Goal: Information Seeking & Learning: Check status

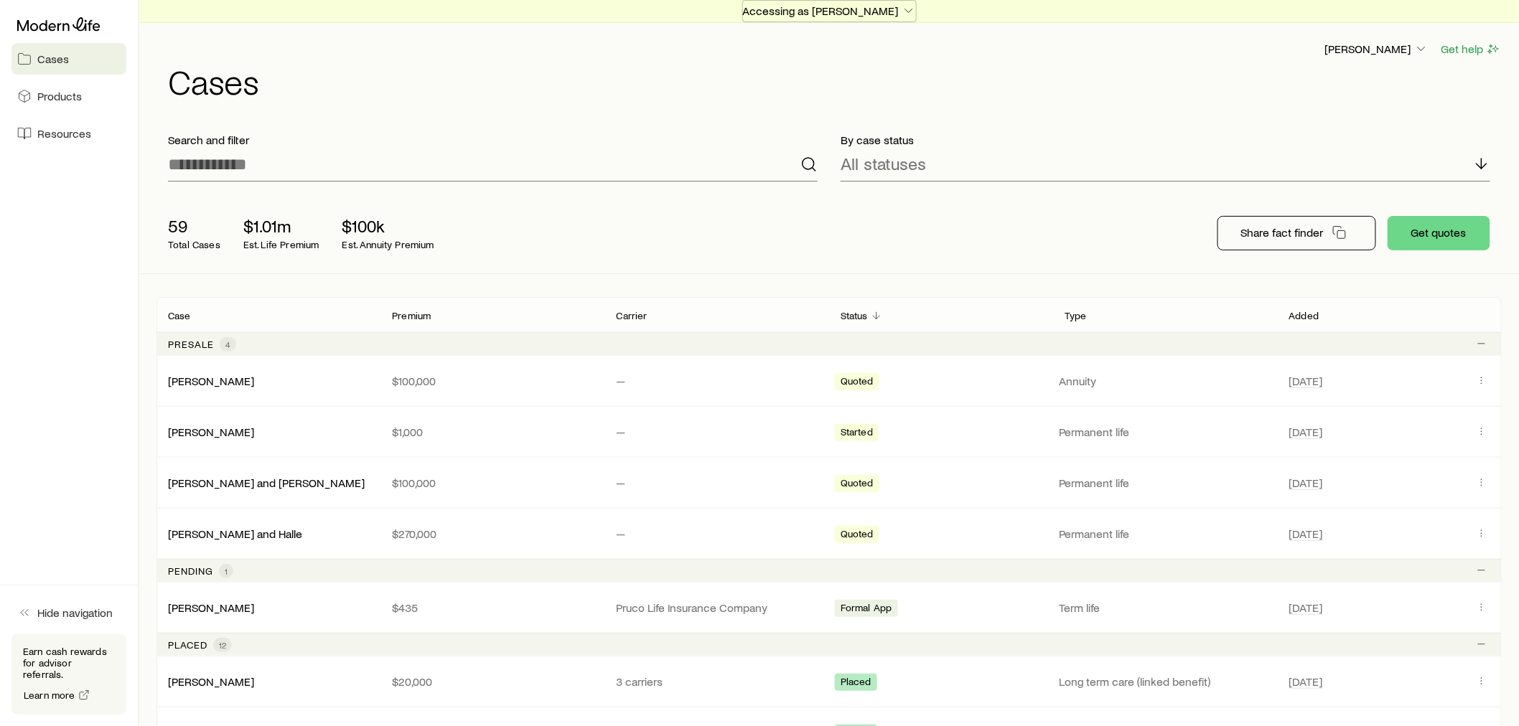
click at [869, 10] on p "Accessing as [PERSON_NAME]" at bounding box center [829, 11] width 173 height 14
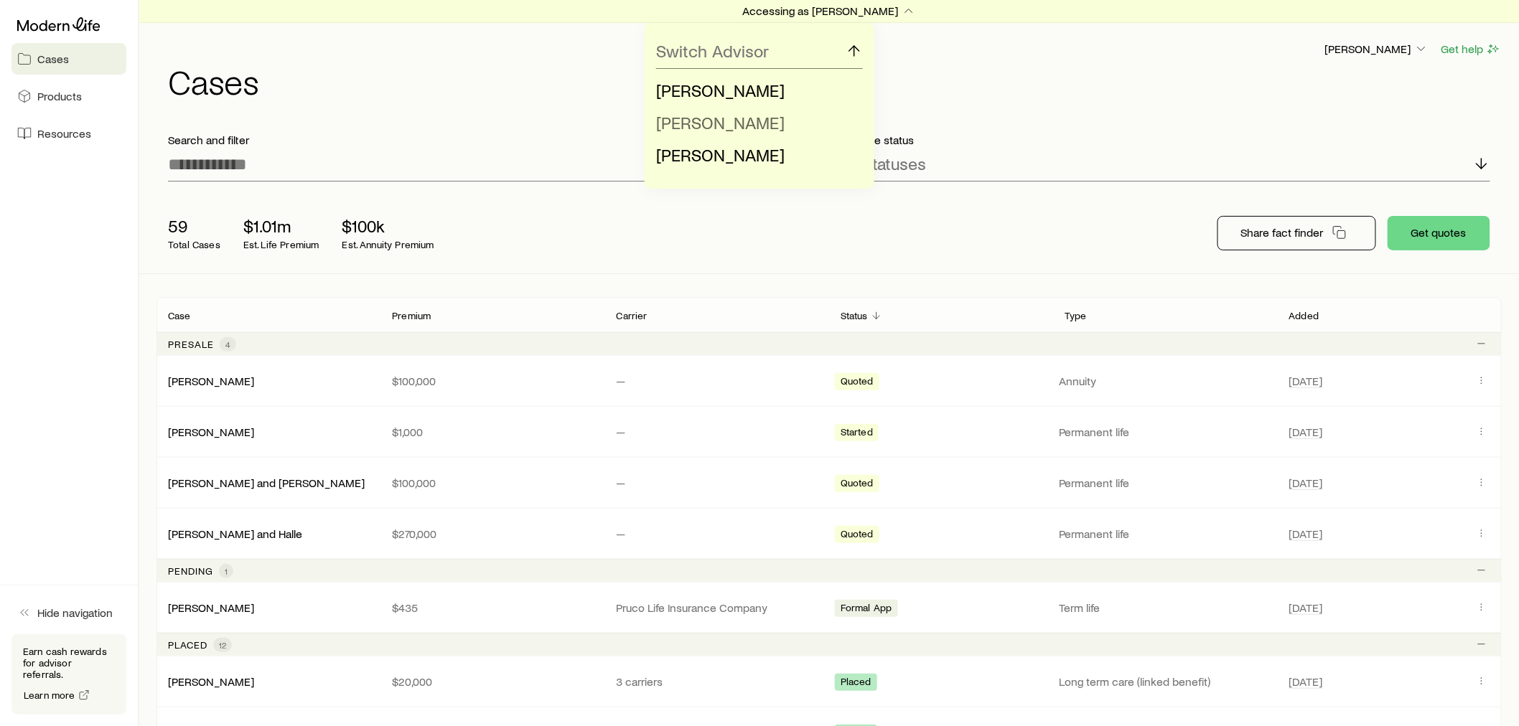
click at [799, 123] on li "[PERSON_NAME]" at bounding box center [755, 123] width 198 height 32
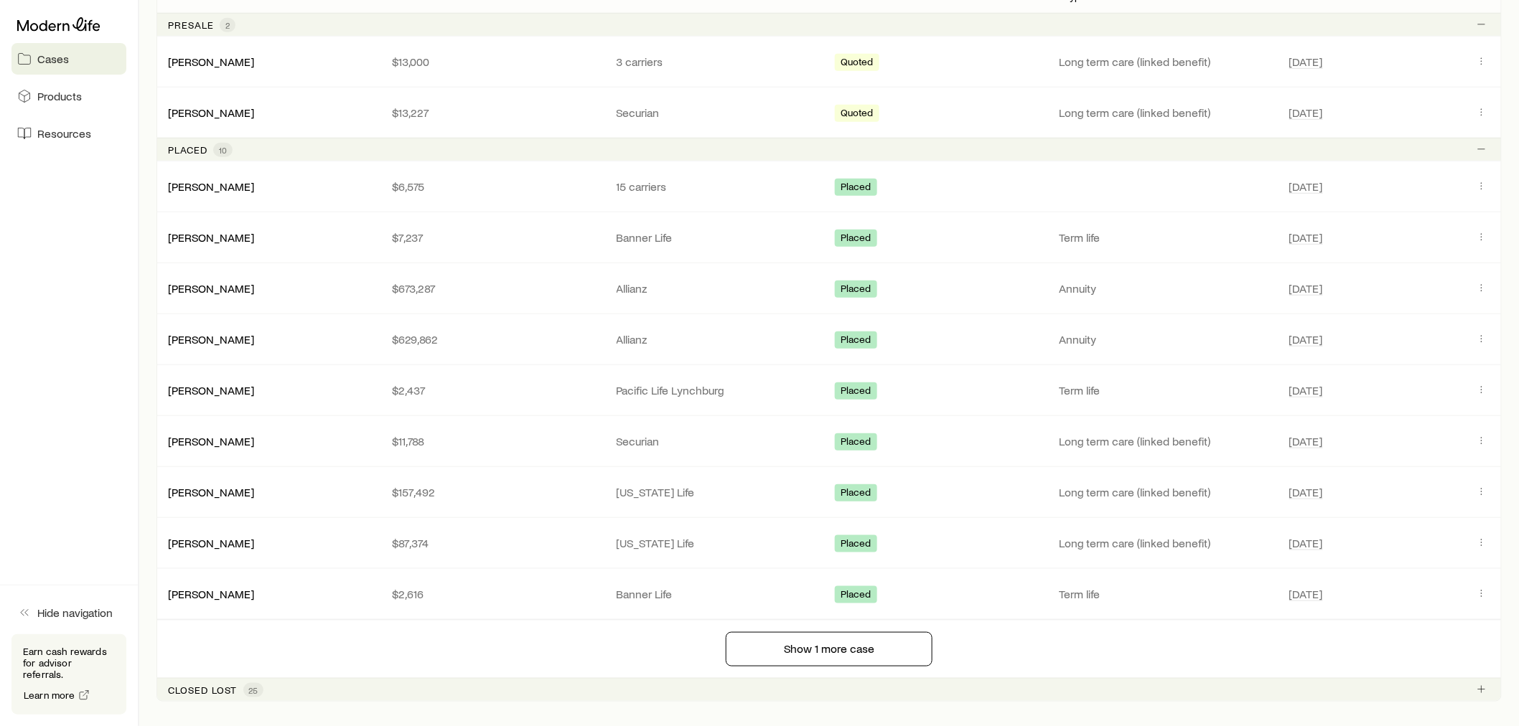
scroll to position [317, 0]
click at [1484, 184] on icon "Client cases" at bounding box center [1481, 187] width 11 height 11
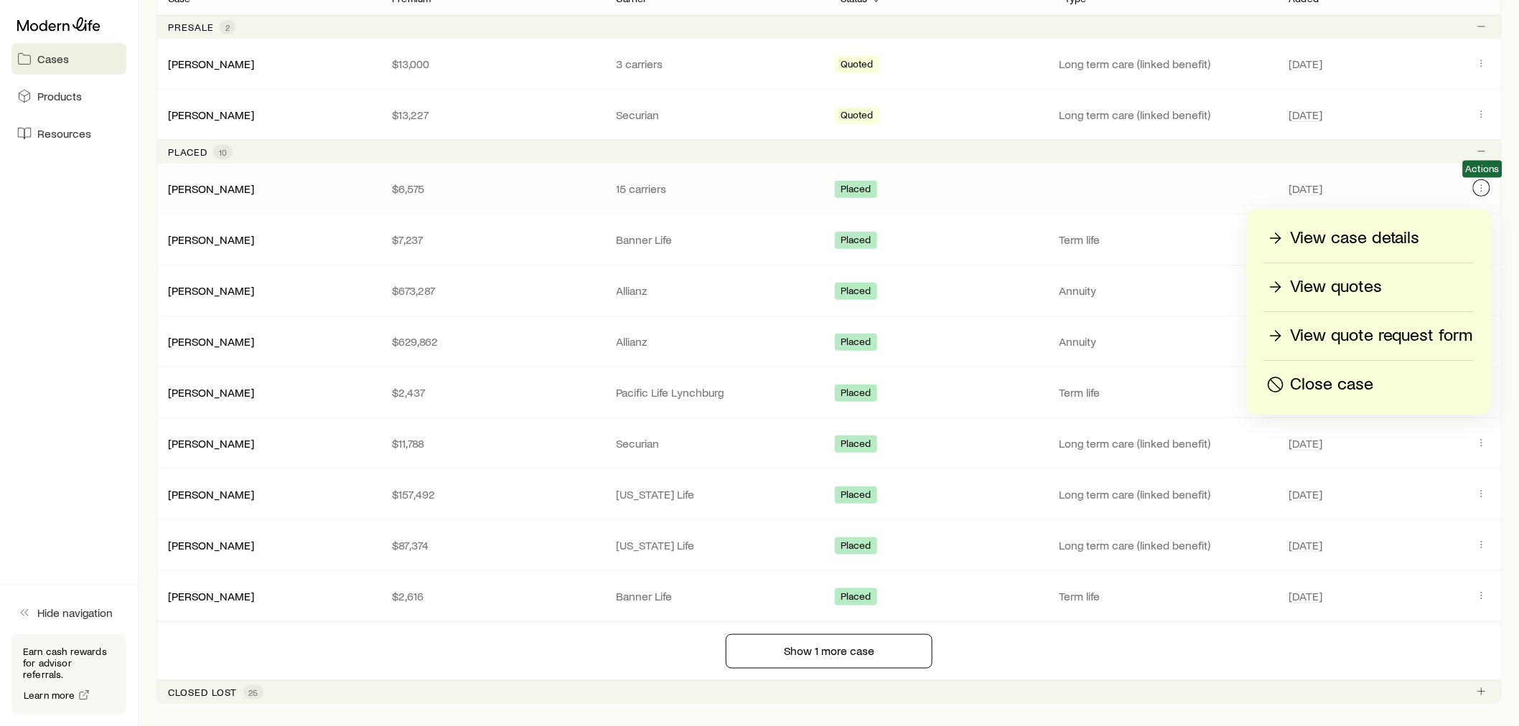
click at [1482, 192] on icon "Client cases" at bounding box center [1481, 187] width 11 height 11
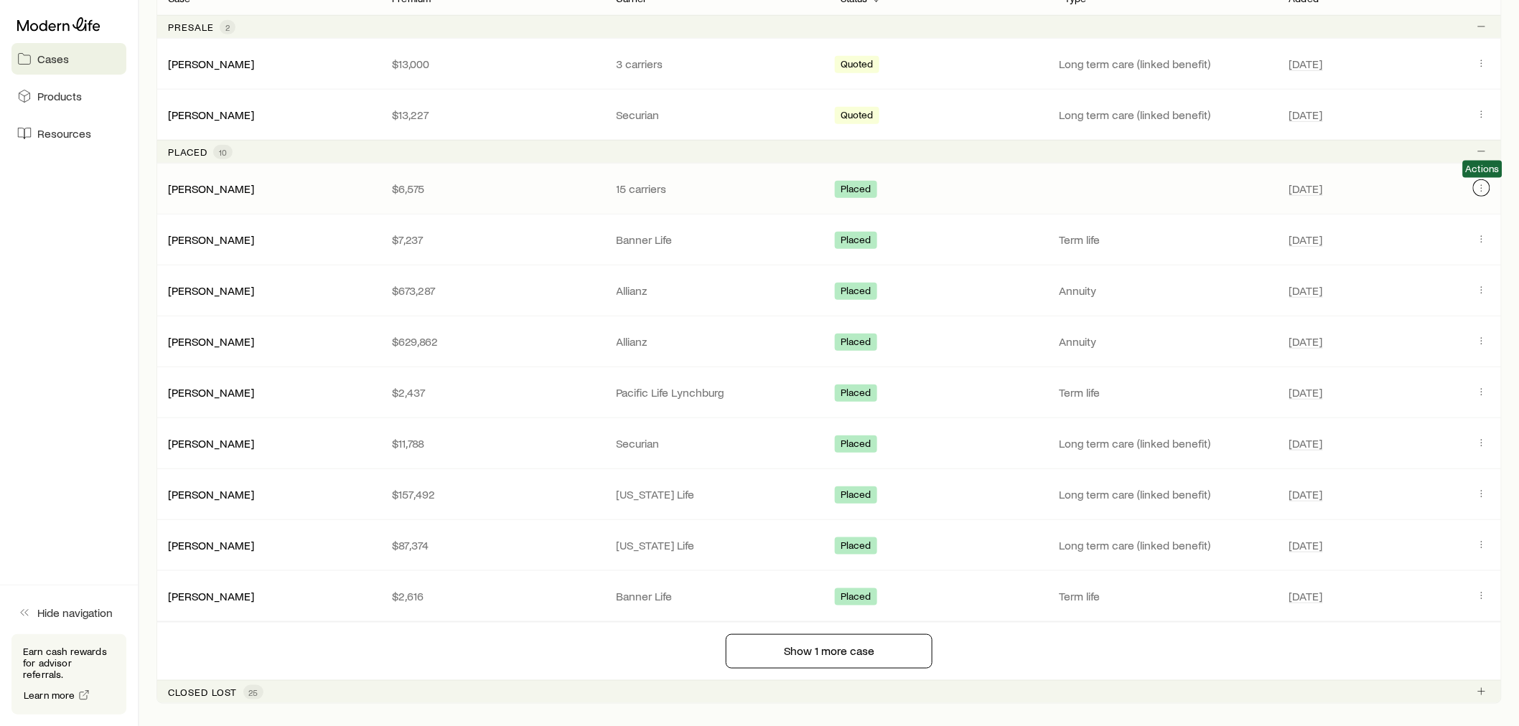
click at [1482, 192] on icon "Client cases" at bounding box center [1481, 187] width 11 height 11
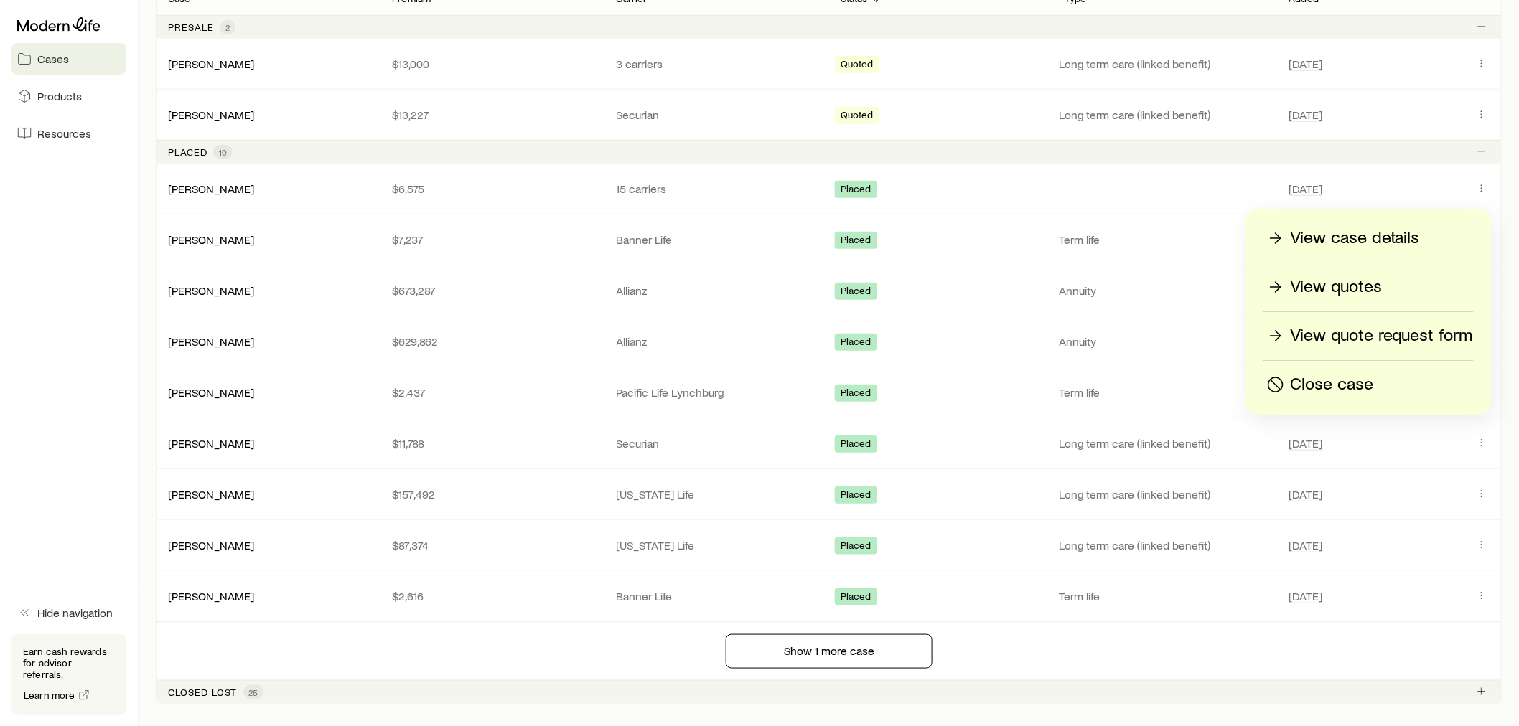
click at [1378, 240] on p "View case details" at bounding box center [1355, 238] width 130 height 23
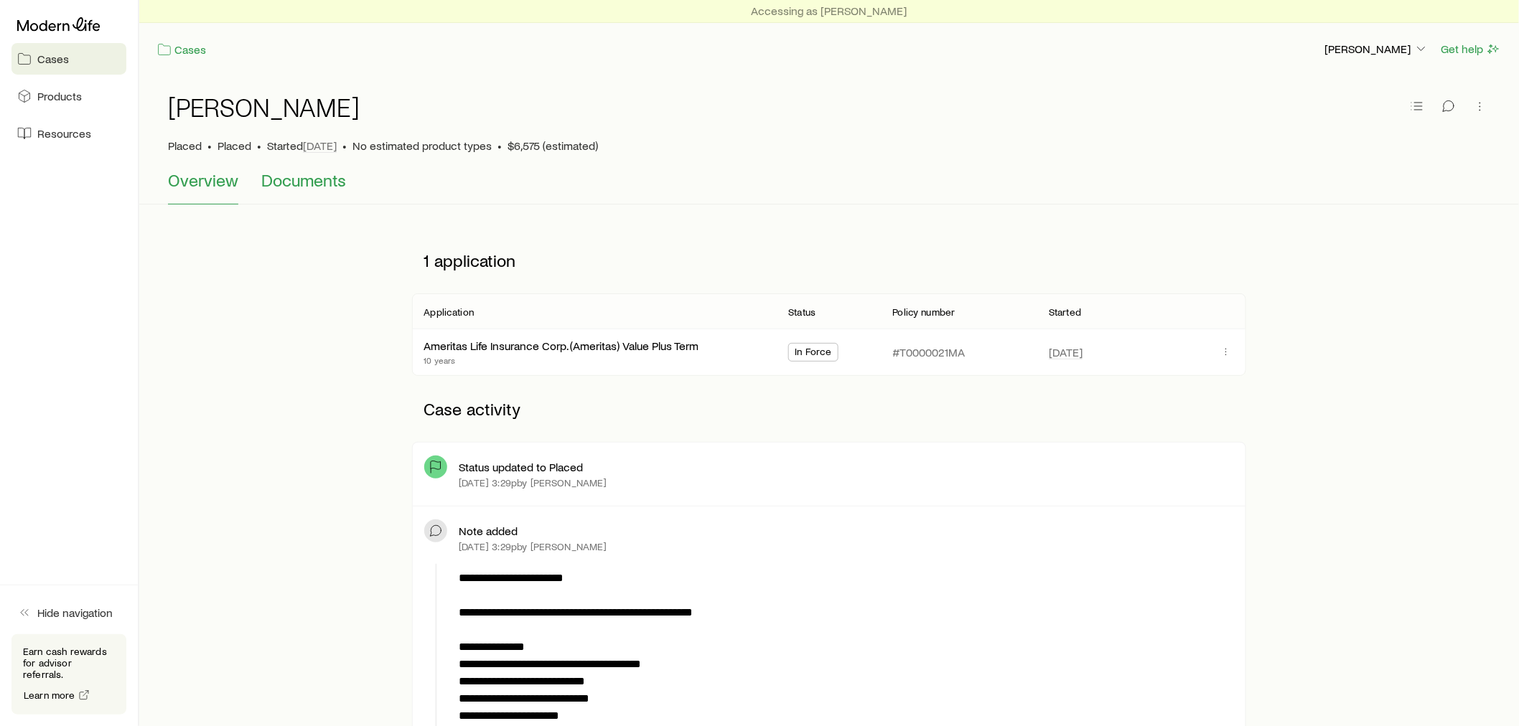
click at [287, 184] on span "Documents" at bounding box center [303, 180] width 85 height 20
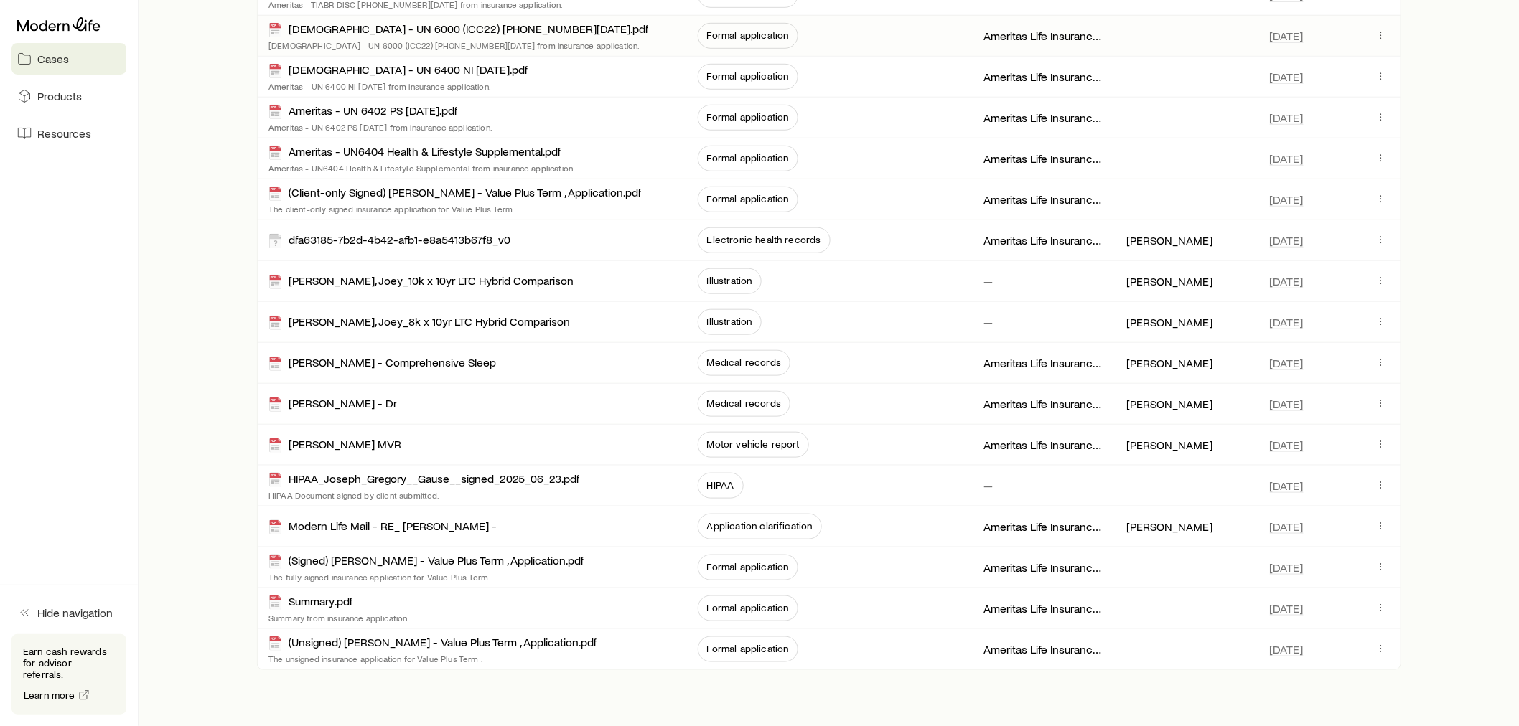
scroll to position [459, 0]
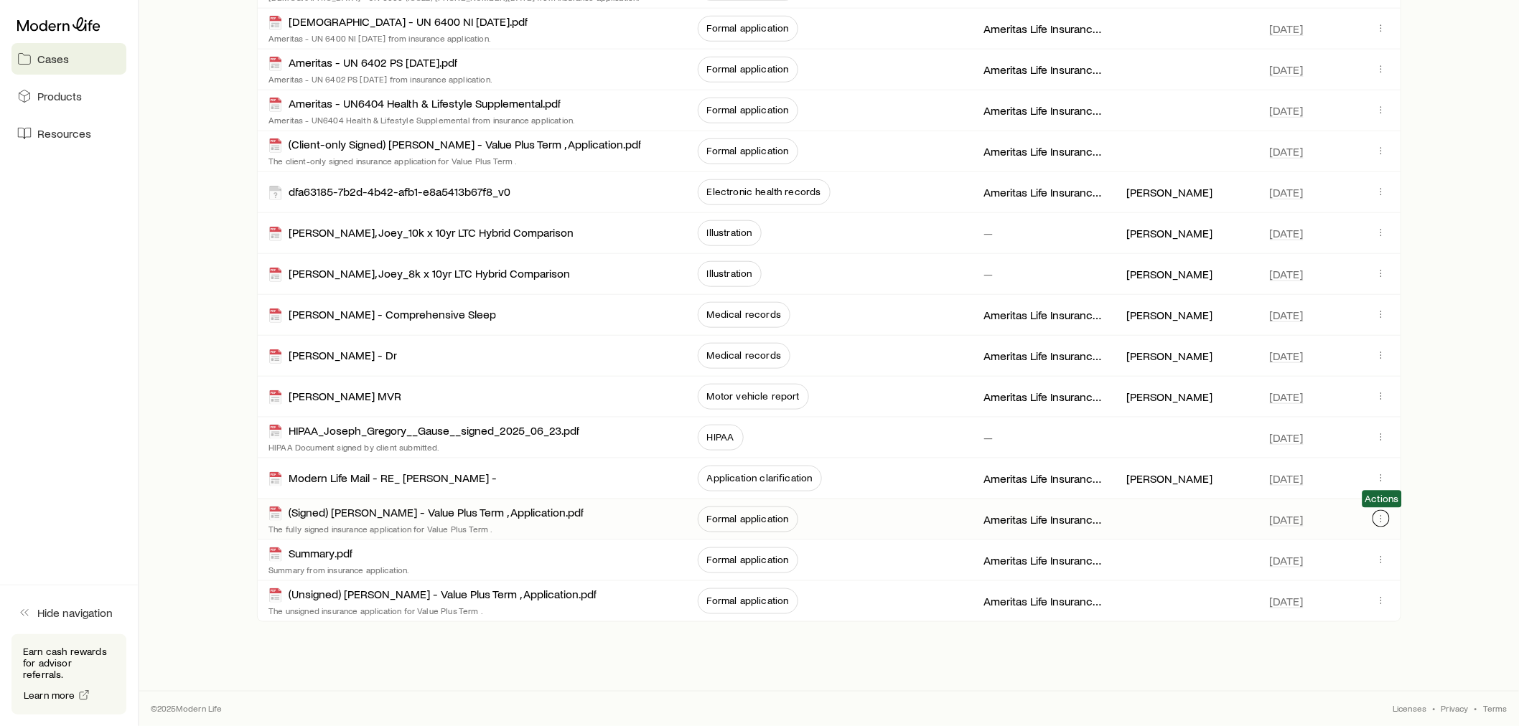
click at [1380, 524] on icon "button" at bounding box center [1380, 518] width 11 height 11
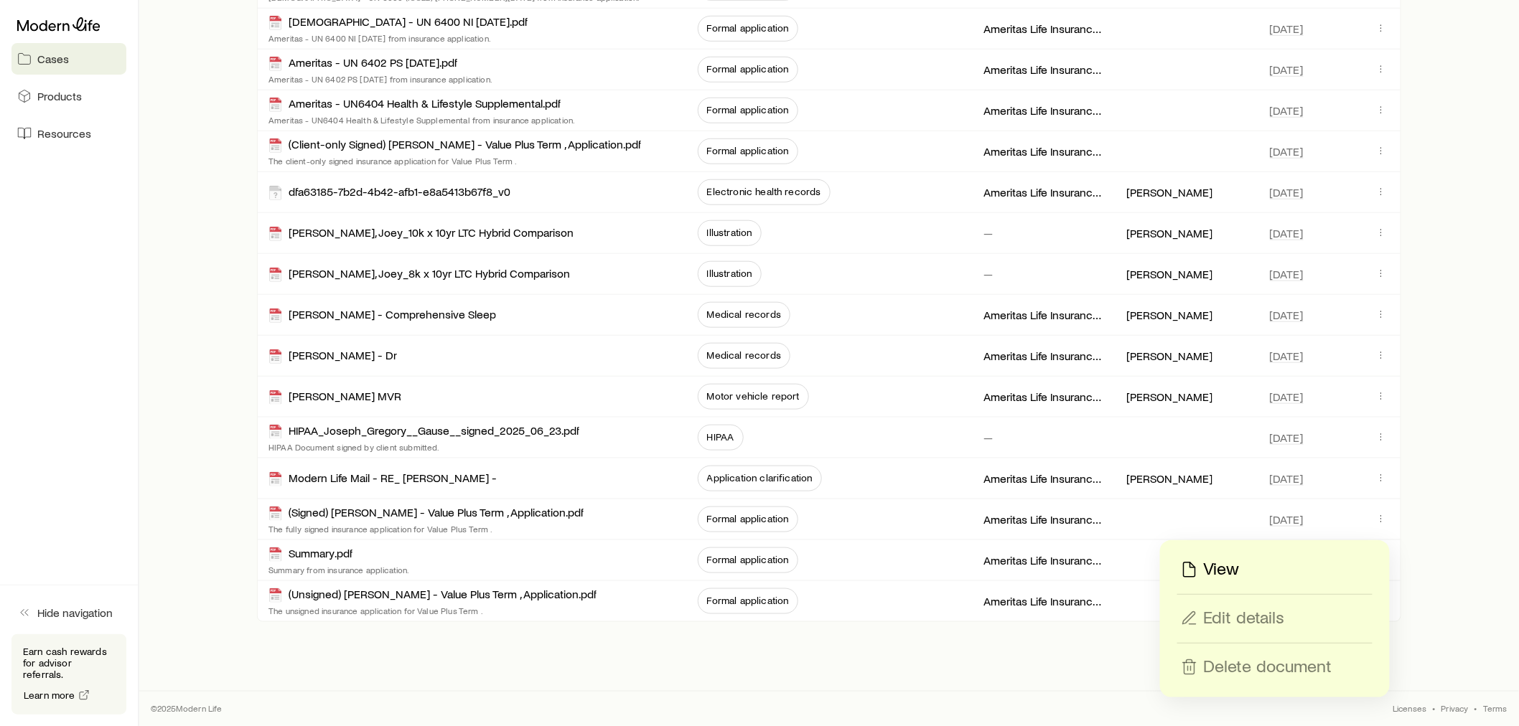
click at [1228, 568] on p "View" at bounding box center [1222, 569] width 36 height 23
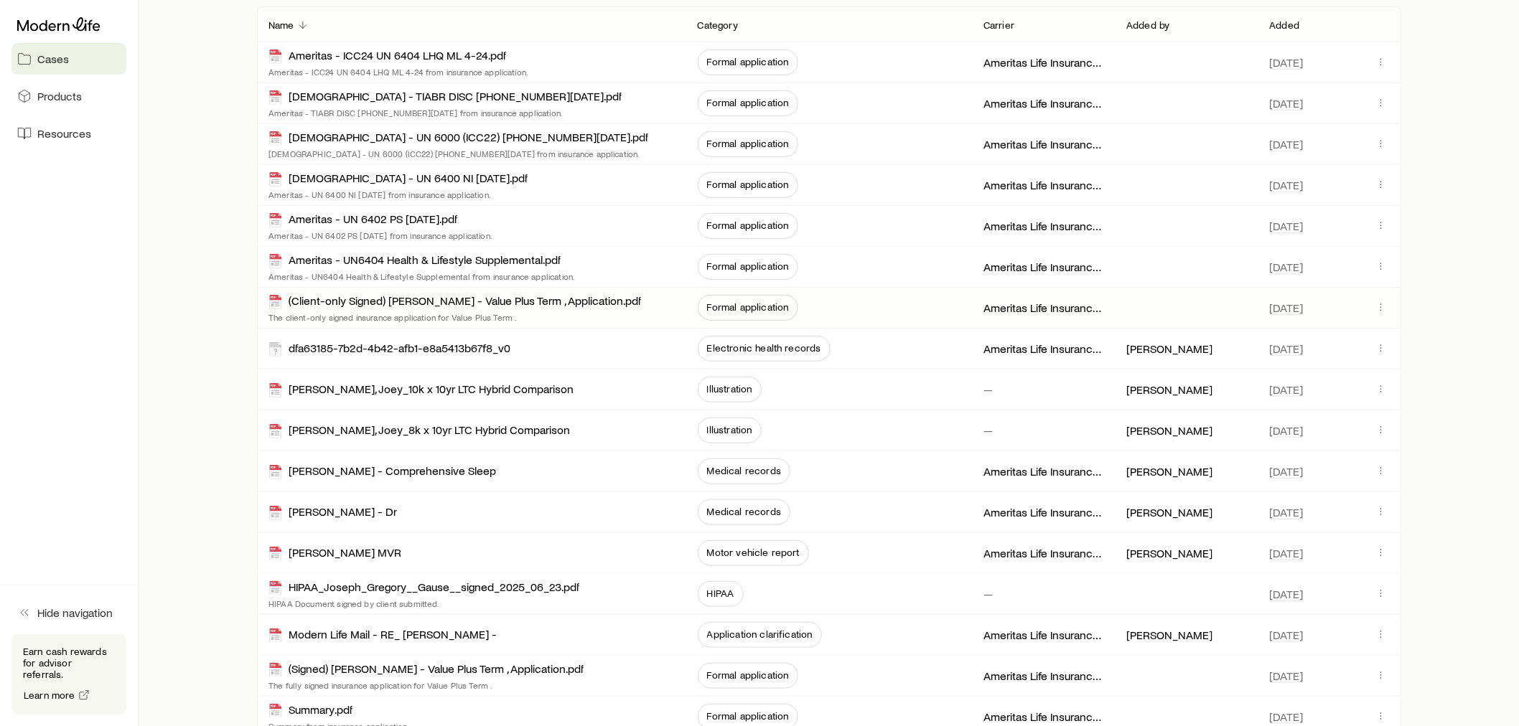
scroll to position [299, 0]
click at [1380, 60] on icon "button" at bounding box center [1380, 63] width 11 height 11
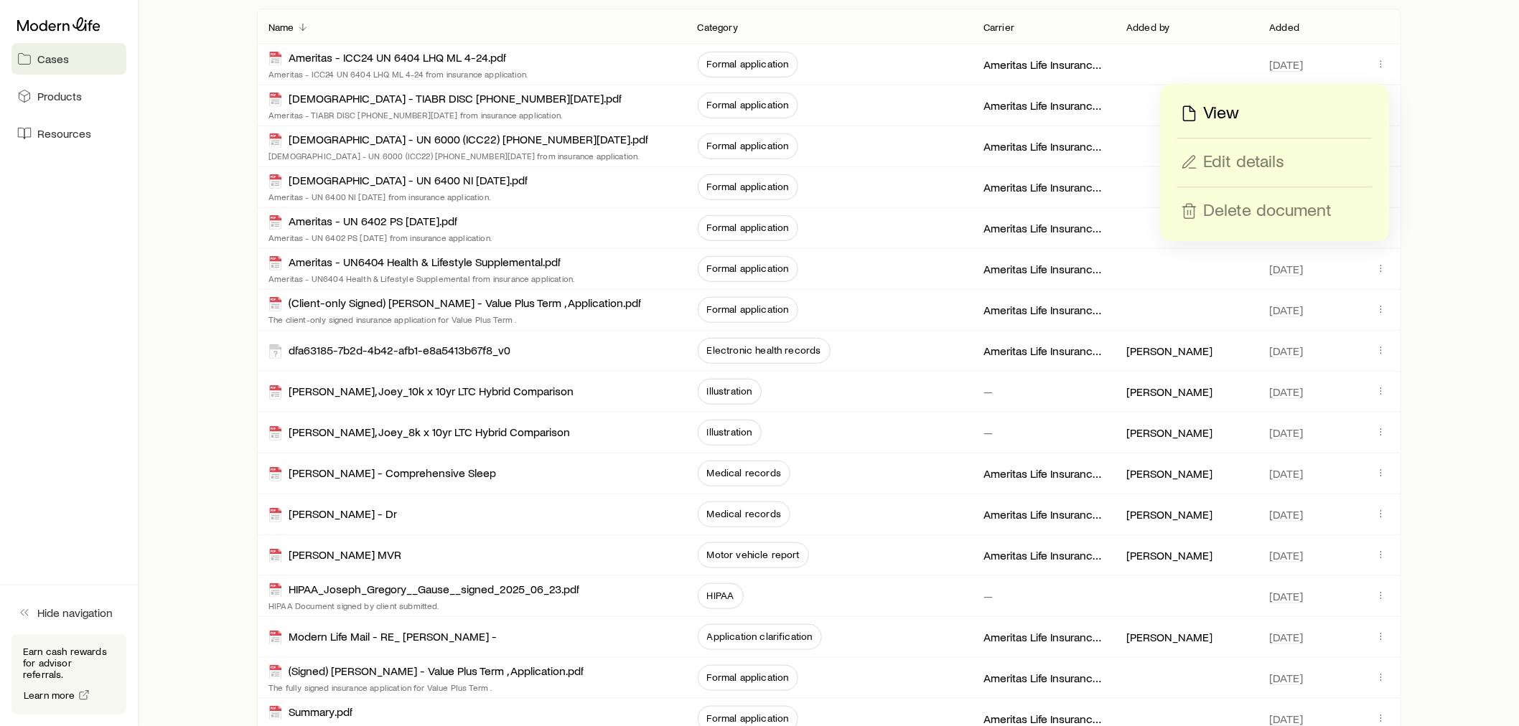
click at [1245, 116] on div "View" at bounding box center [1275, 113] width 194 height 23
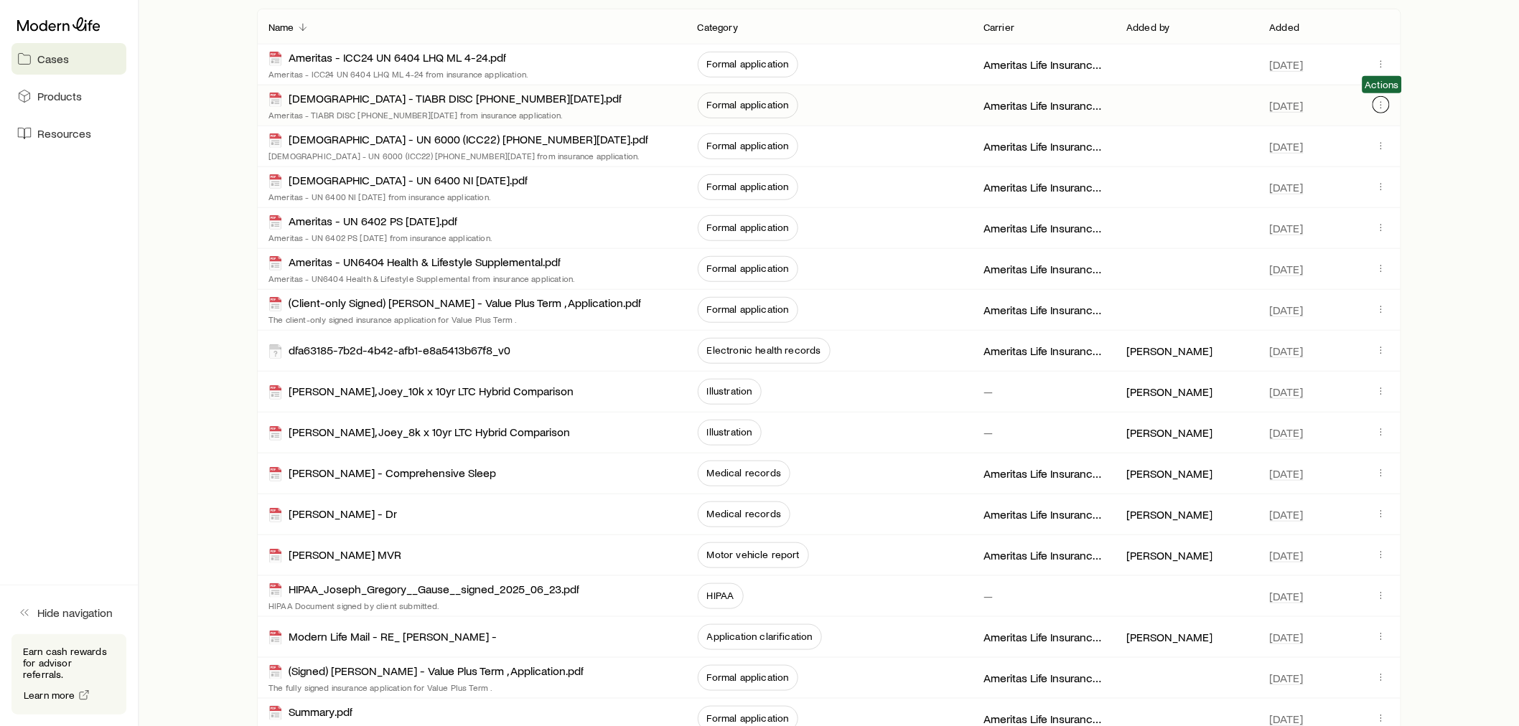
click at [1386, 103] on icon "button" at bounding box center [1380, 104] width 11 height 11
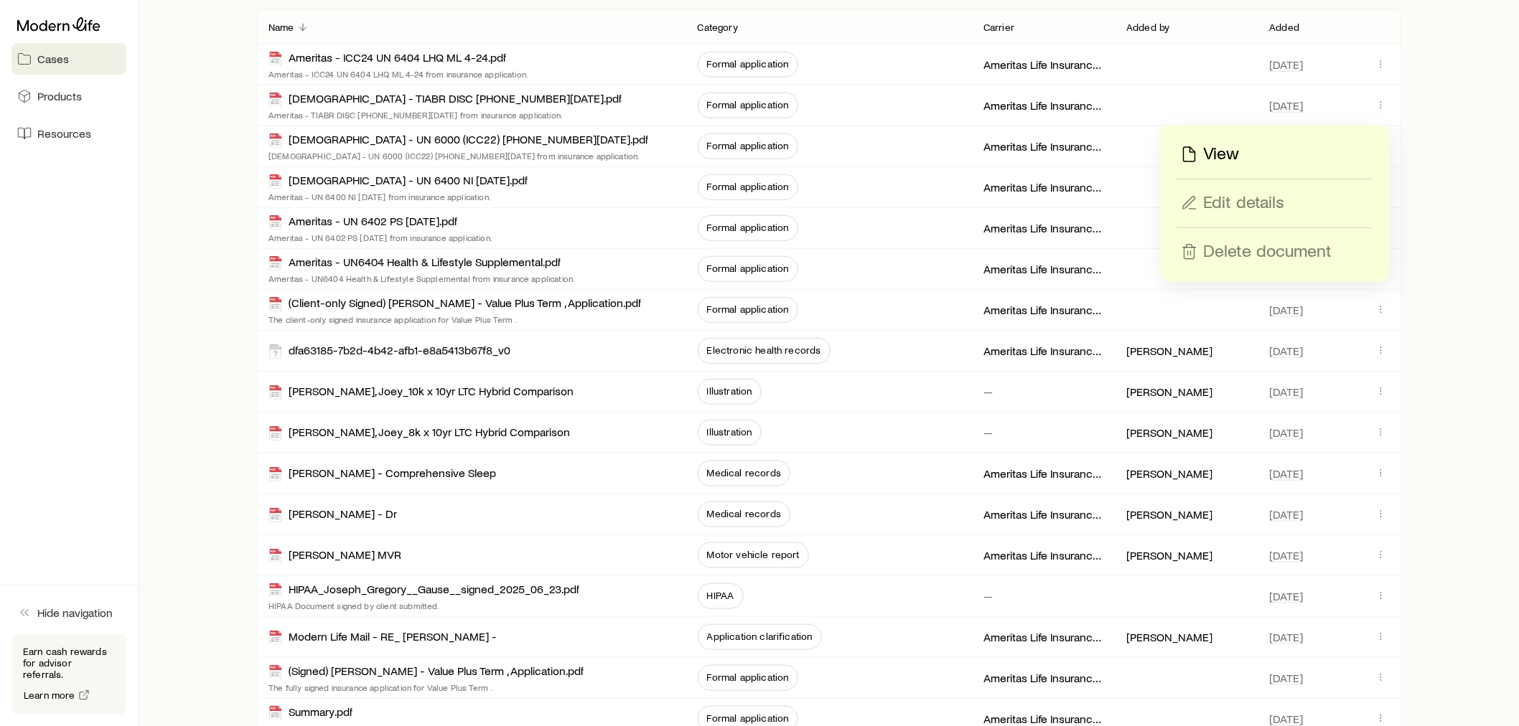
click at [1290, 149] on div "View" at bounding box center [1275, 154] width 194 height 23
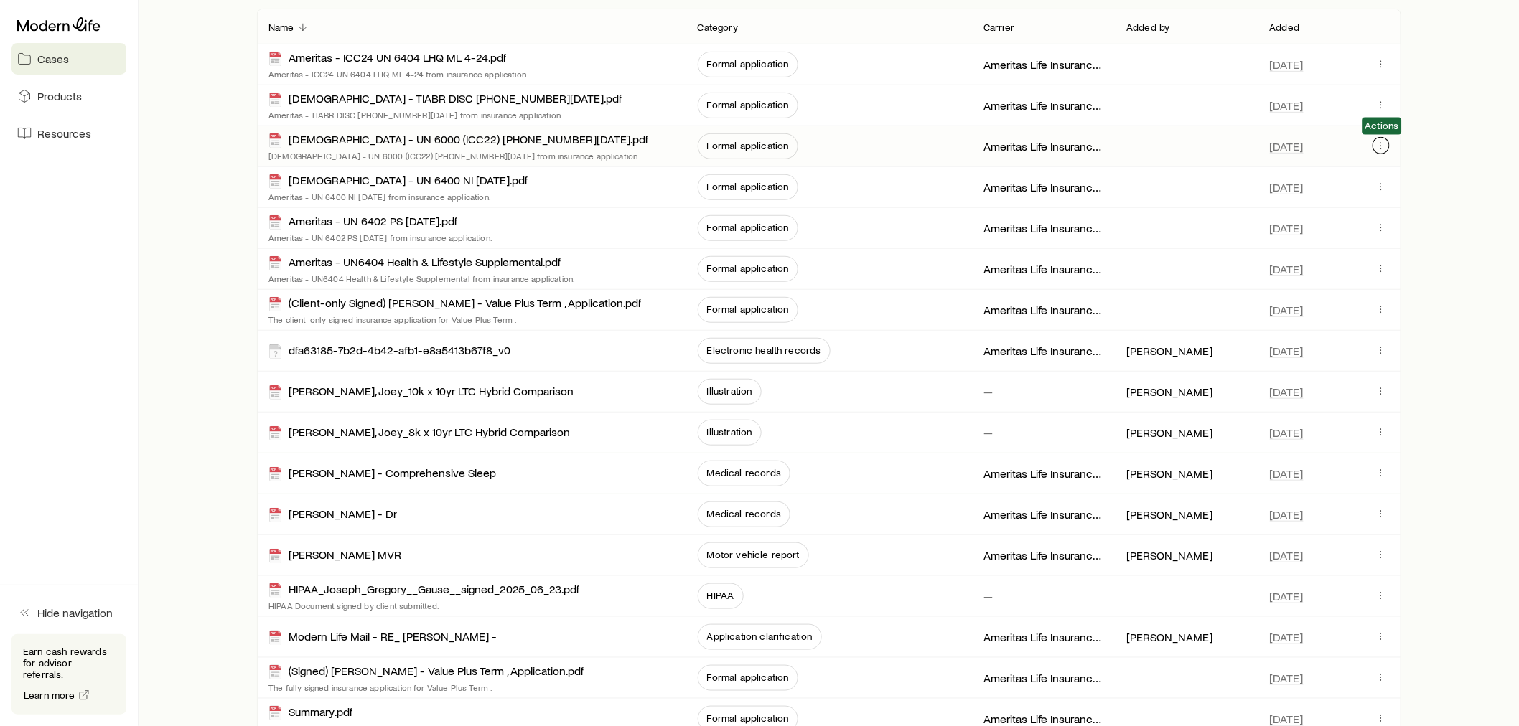
click at [1378, 141] on icon "button" at bounding box center [1380, 145] width 11 height 11
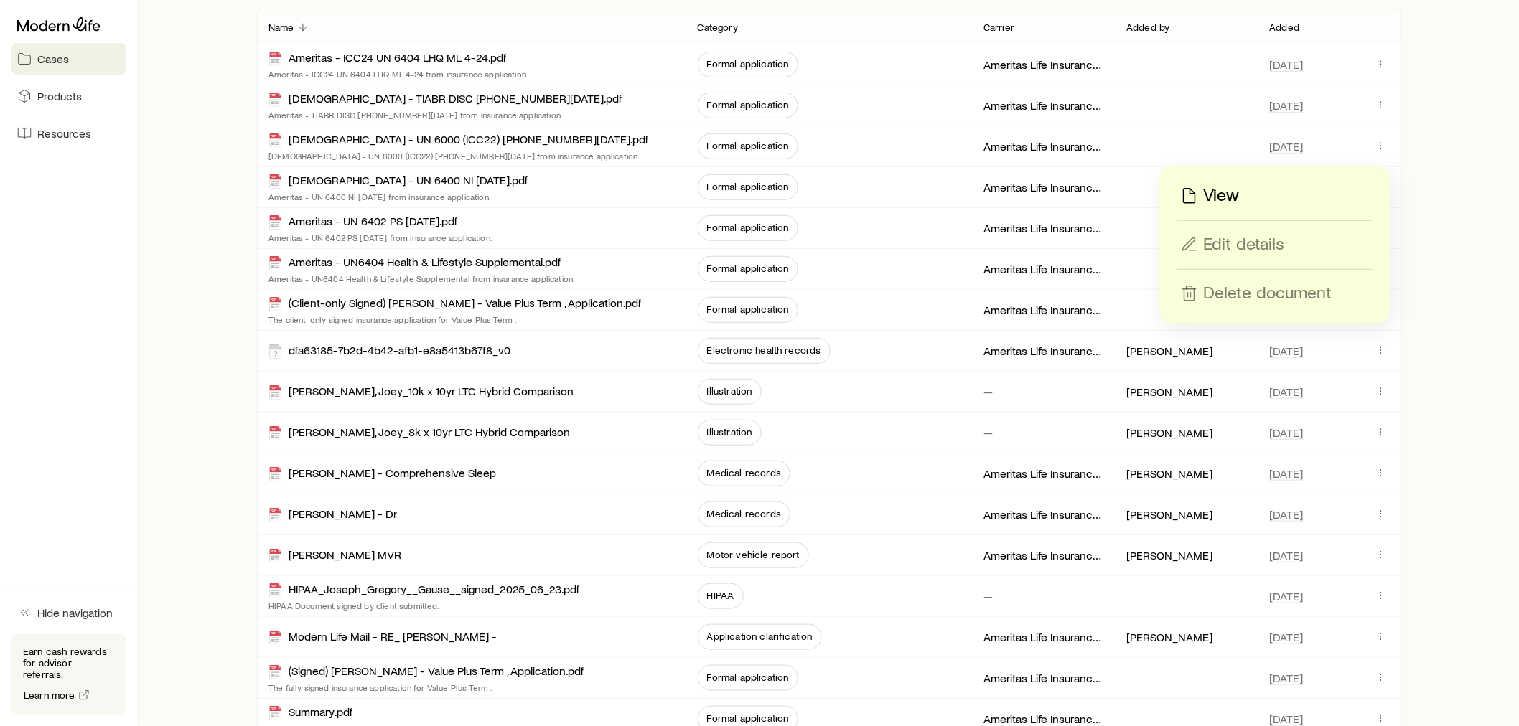
click at [1232, 197] on p "View" at bounding box center [1222, 195] width 36 height 23
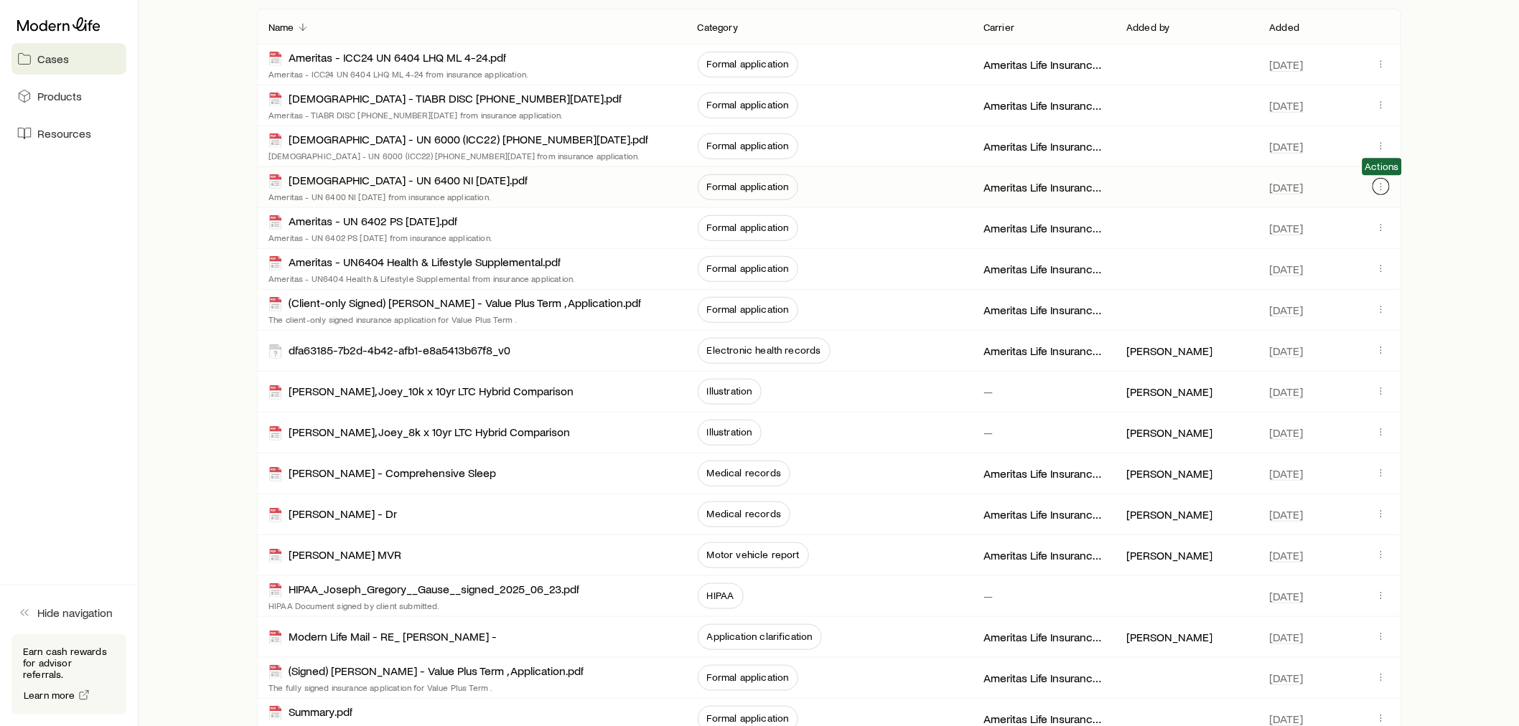
click at [1386, 194] on button "button" at bounding box center [1380, 186] width 17 height 17
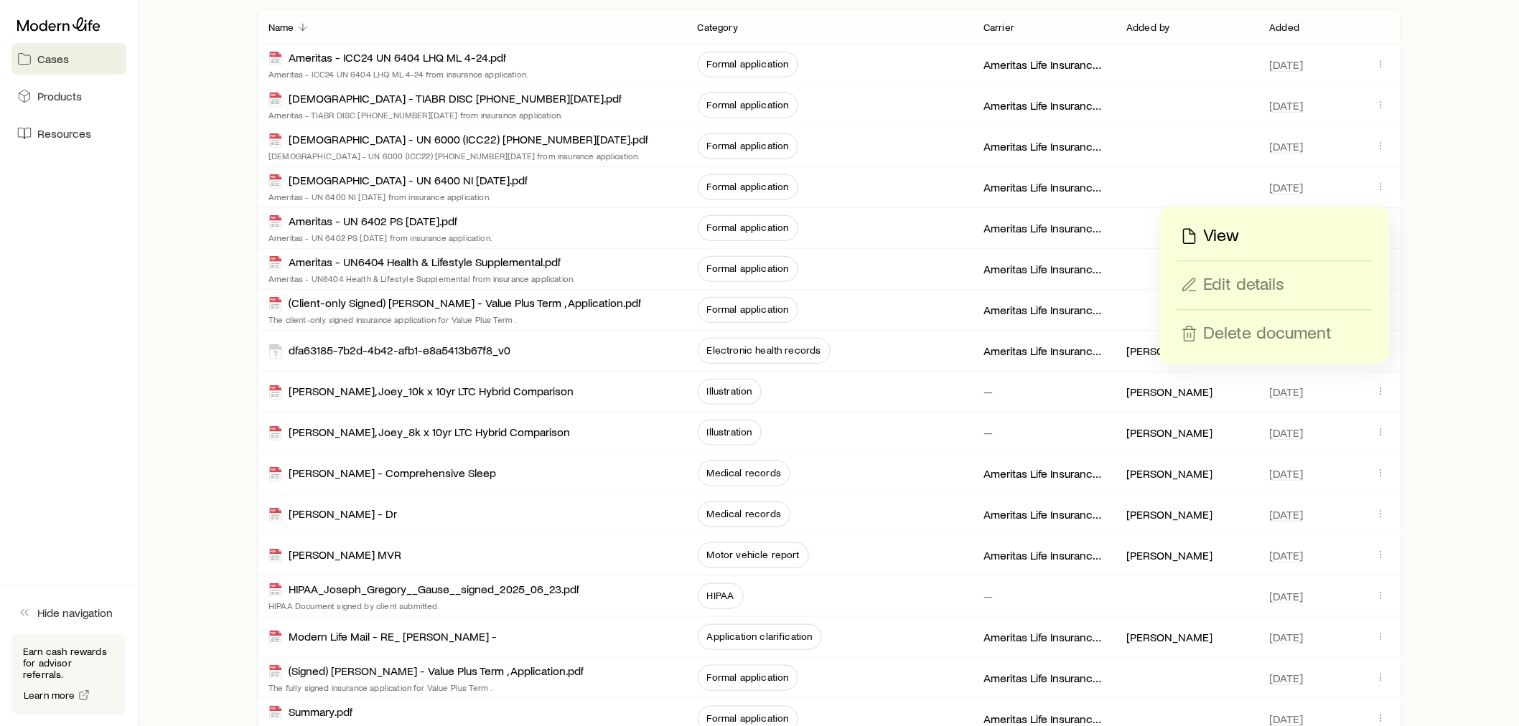
click at [1242, 240] on div "View" at bounding box center [1275, 236] width 194 height 23
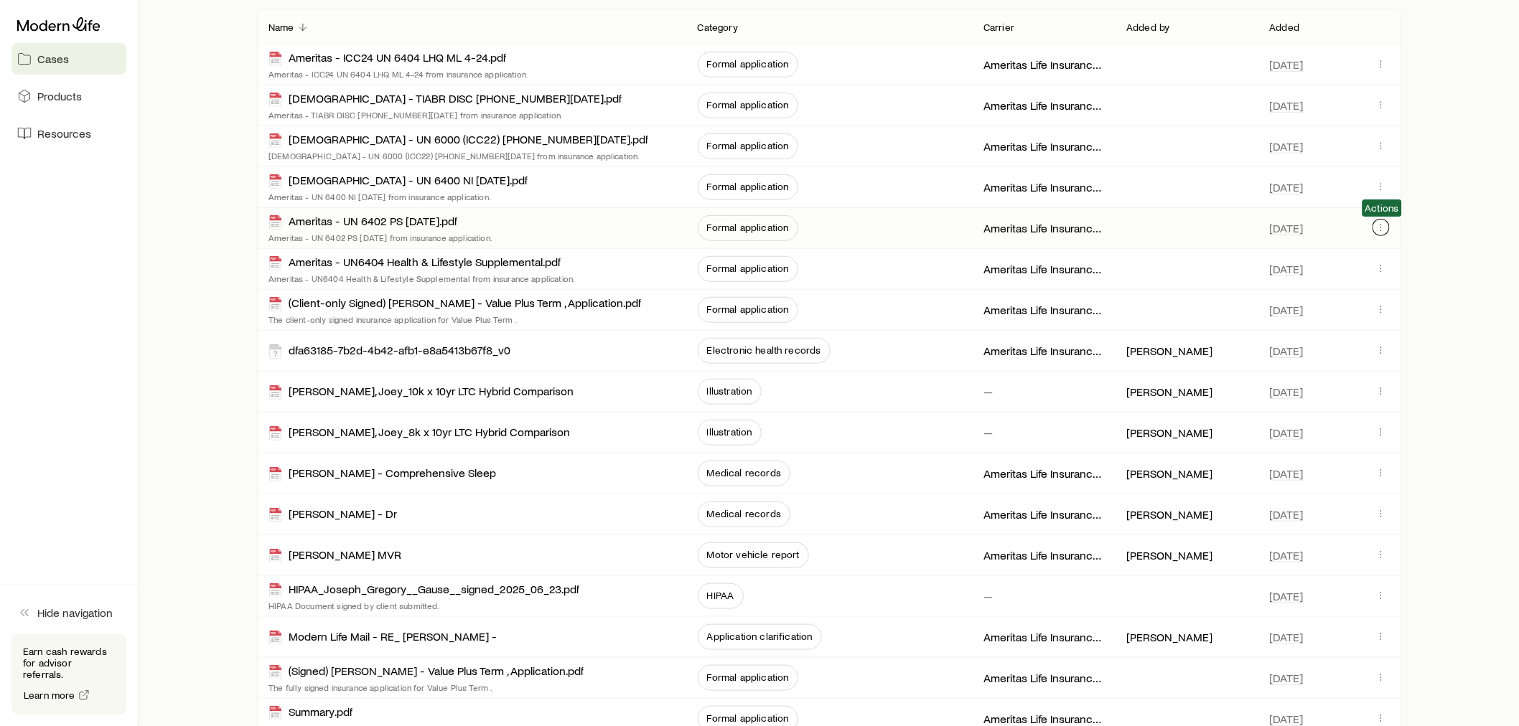
click at [1375, 228] on icon "button" at bounding box center [1380, 227] width 11 height 11
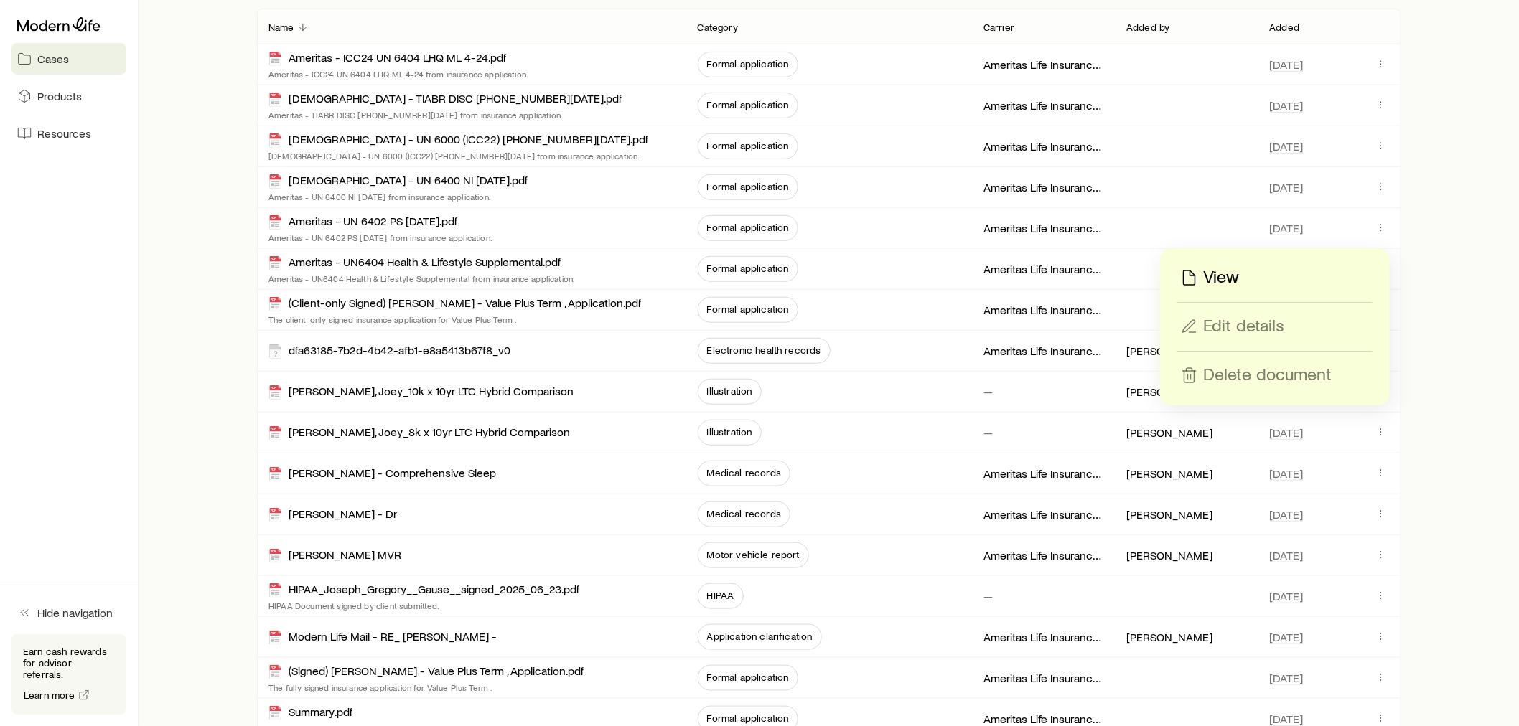
click at [1274, 273] on div "View" at bounding box center [1275, 277] width 194 height 23
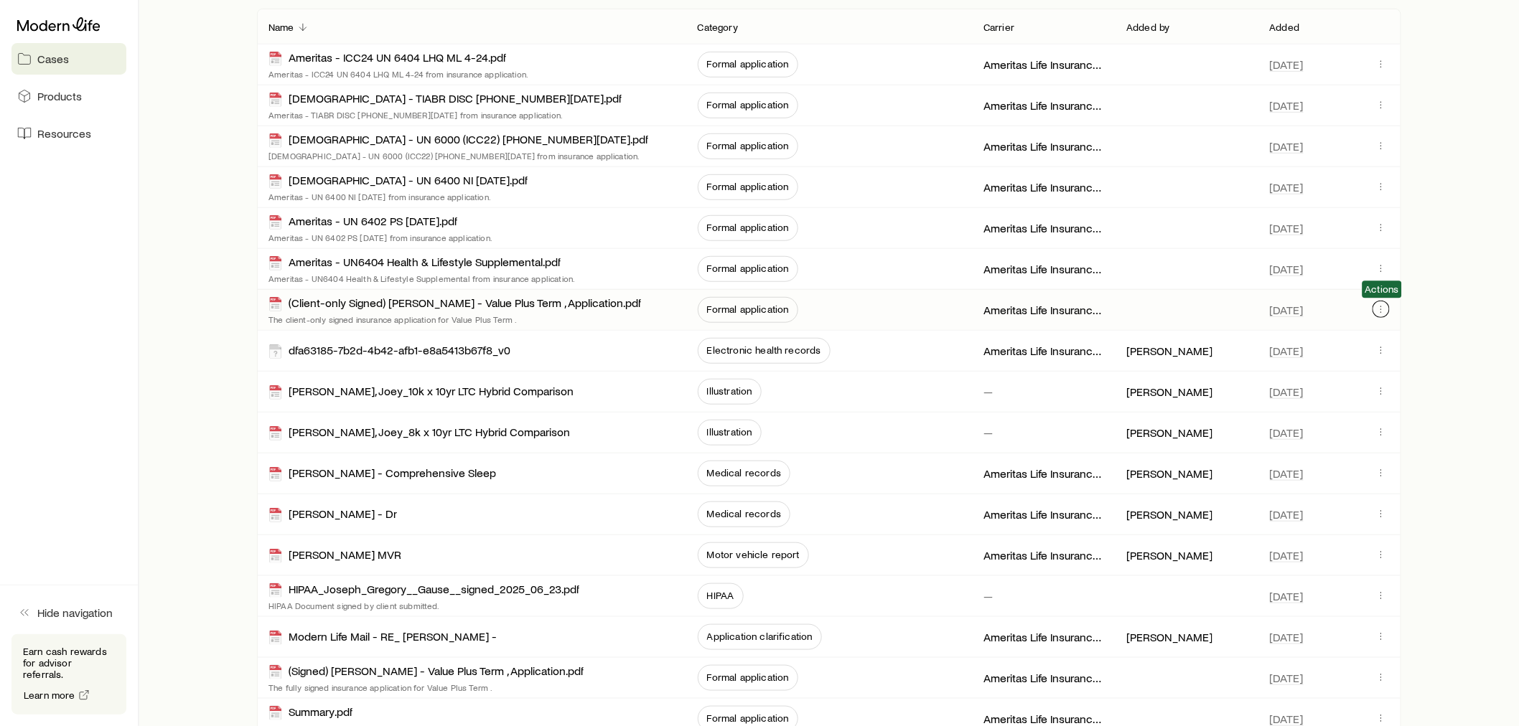
click at [1373, 309] on button "button" at bounding box center [1380, 309] width 17 height 17
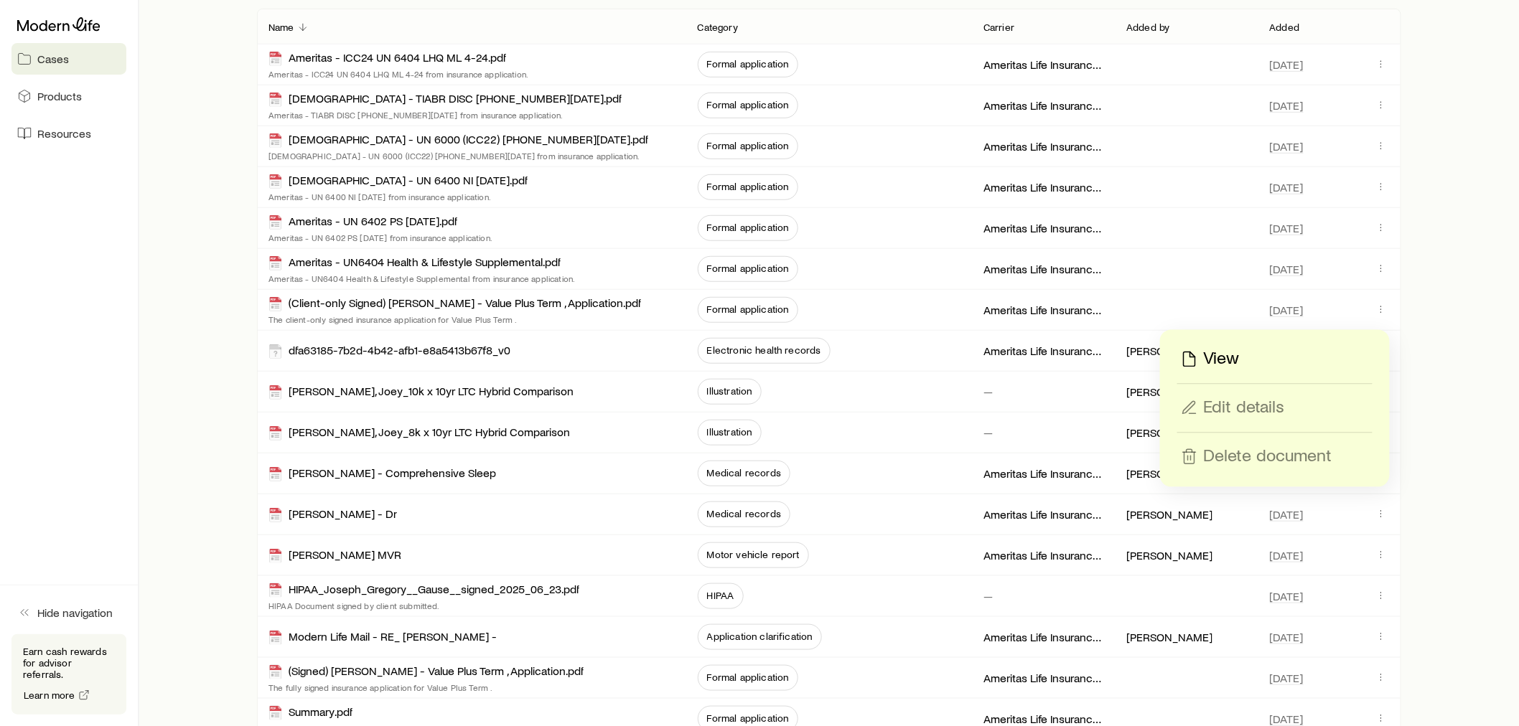
click at [1276, 355] on div "View" at bounding box center [1275, 359] width 194 height 23
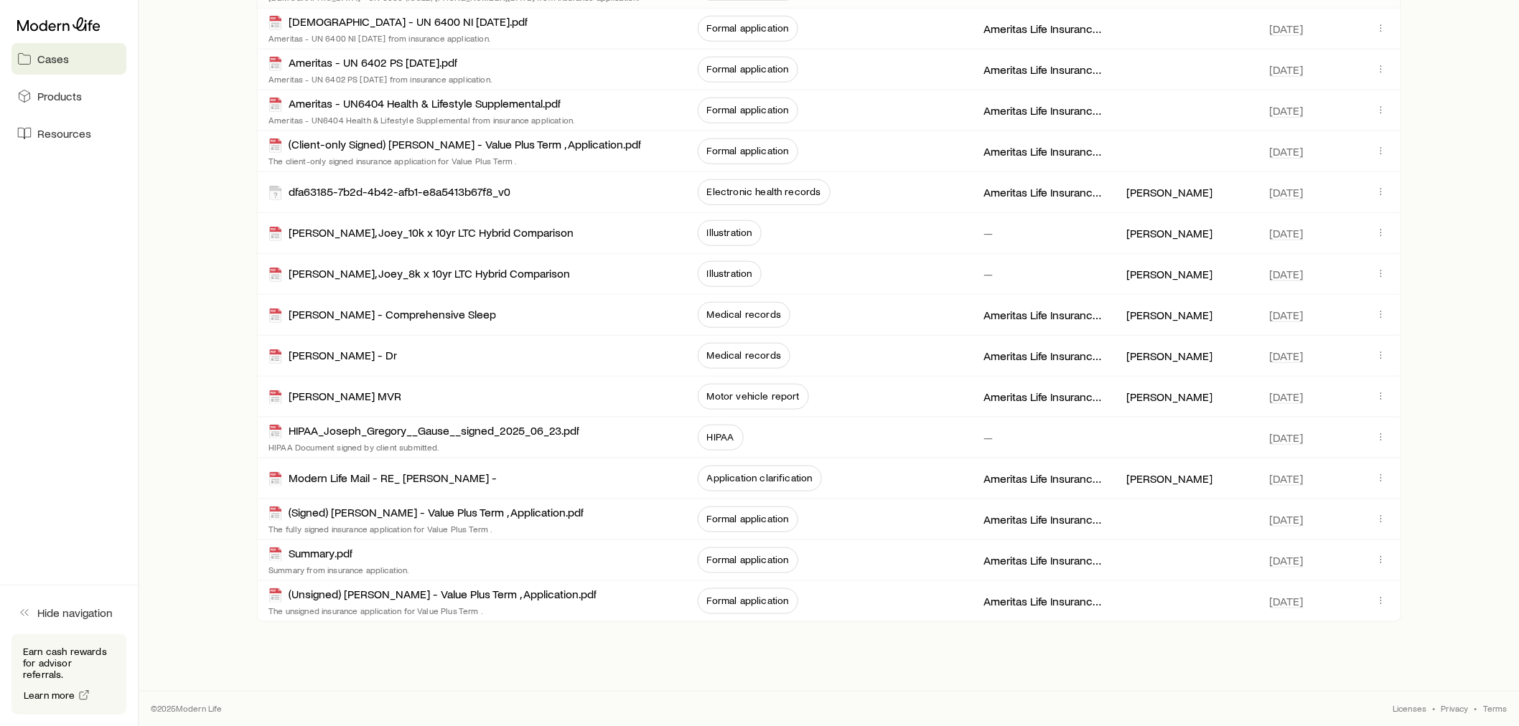
scroll to position [459, 0]
click at [1373, 479] on button "button" at bounding box center [1380, 477] width 17 height 17
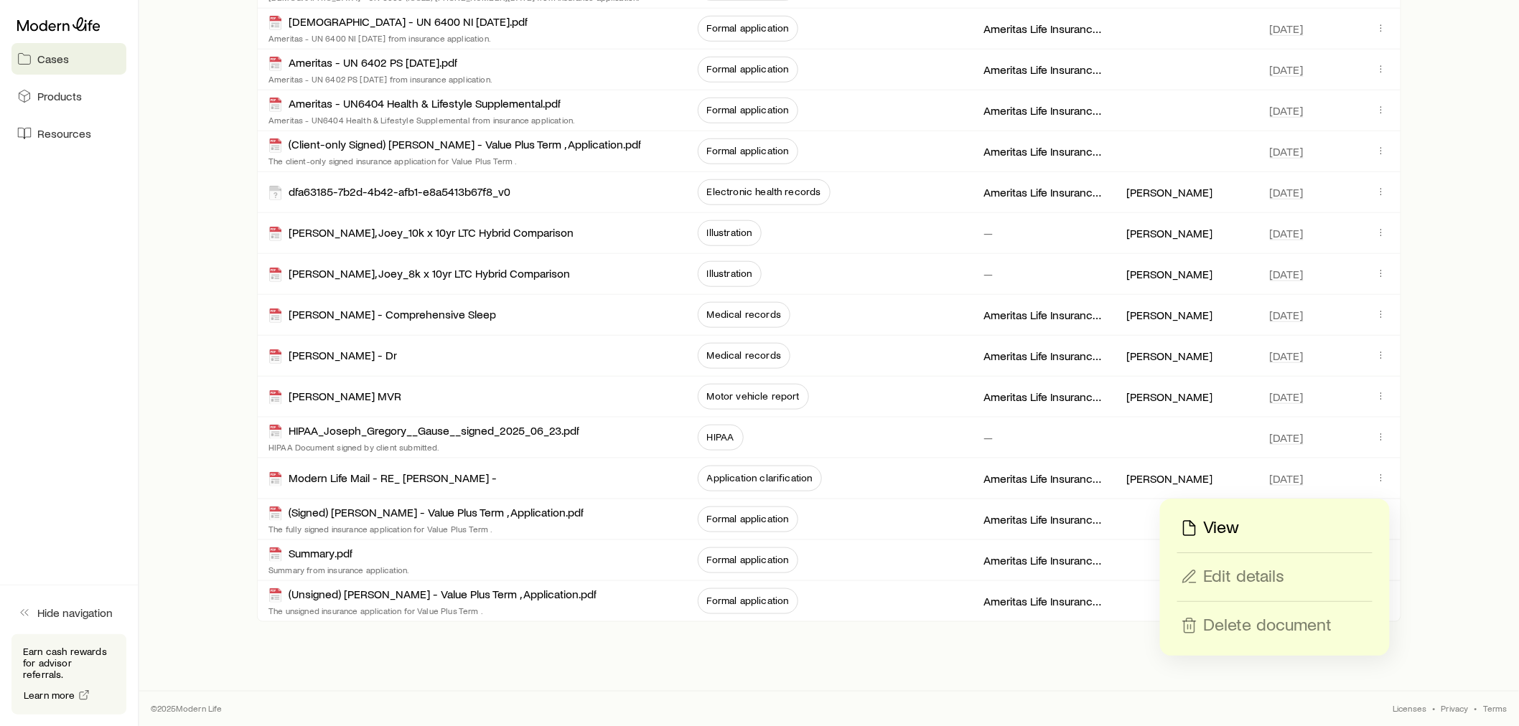
click at [1264, 524] on div "View" at bounding box center [1275, 528] width 194 height 23
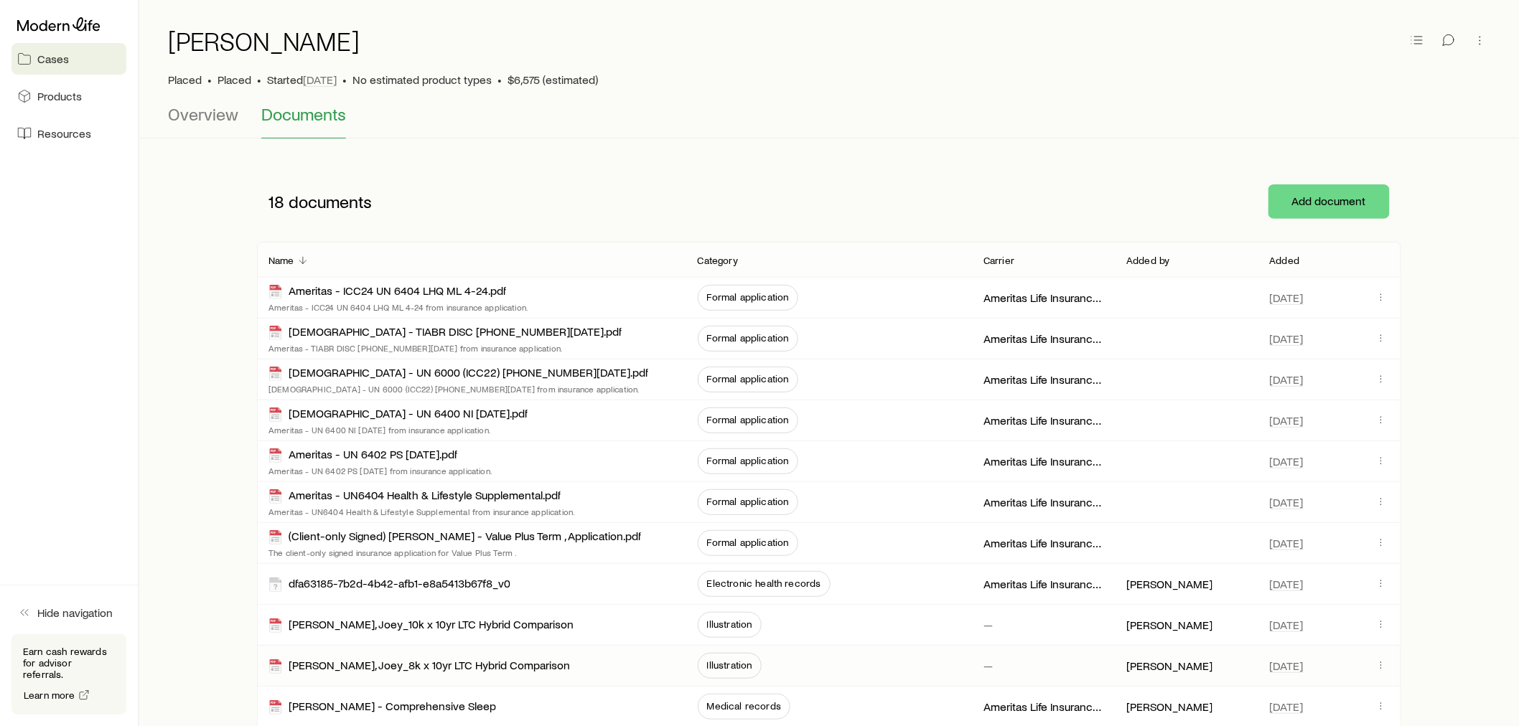
scroll to position [0, 0]
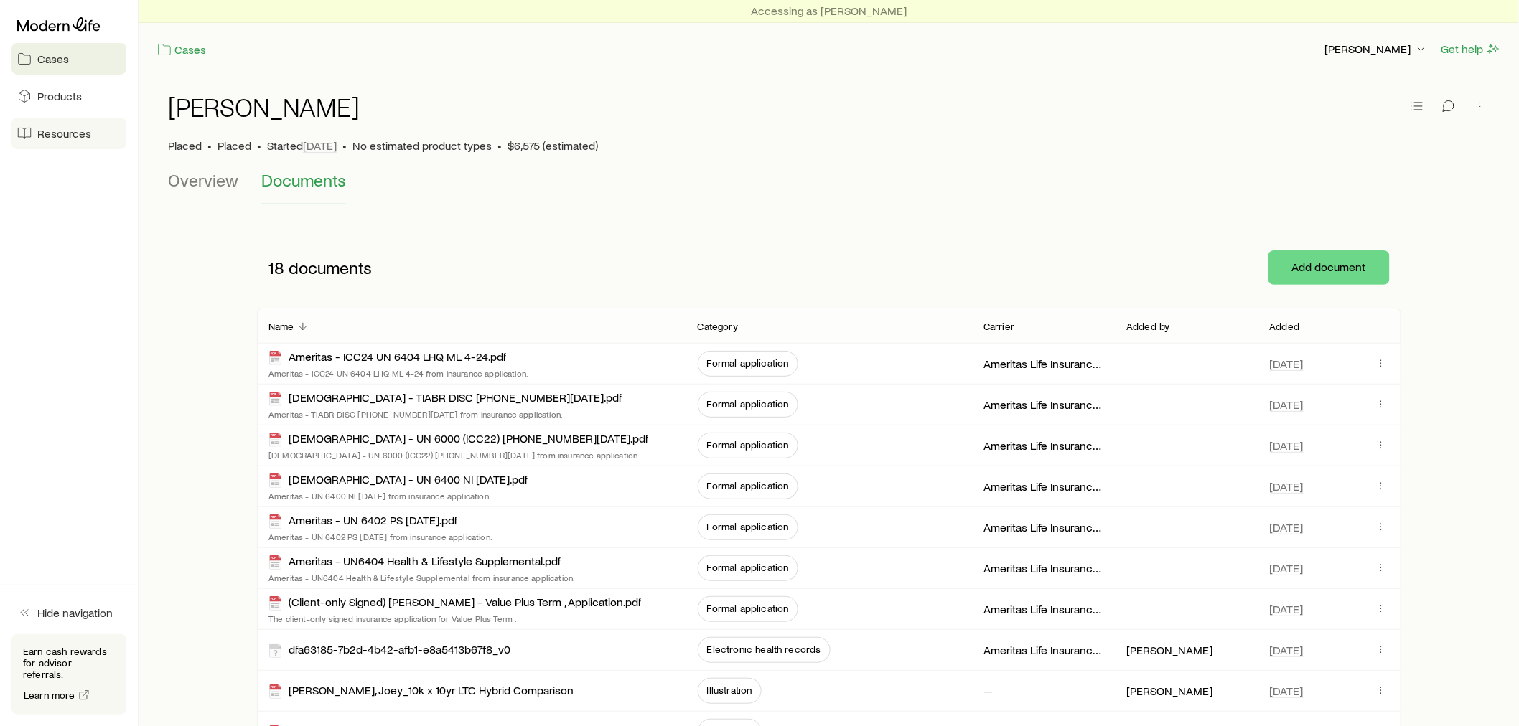
click at [60, 148] on link "Resources" at bounding box center [68, 134] width 115 height 32
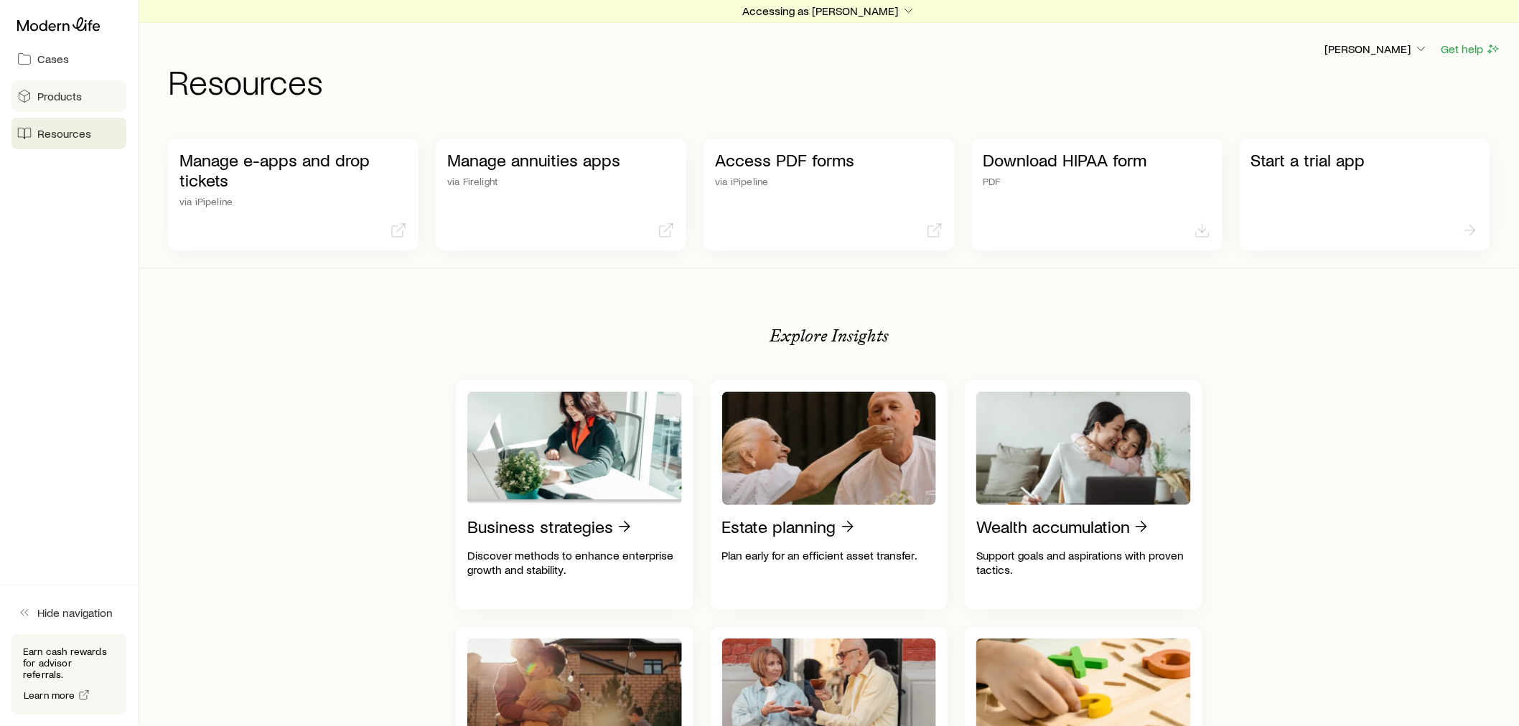
click at [80, 103] on link "Products" at bounding box center [68, 96] width 115 height 32
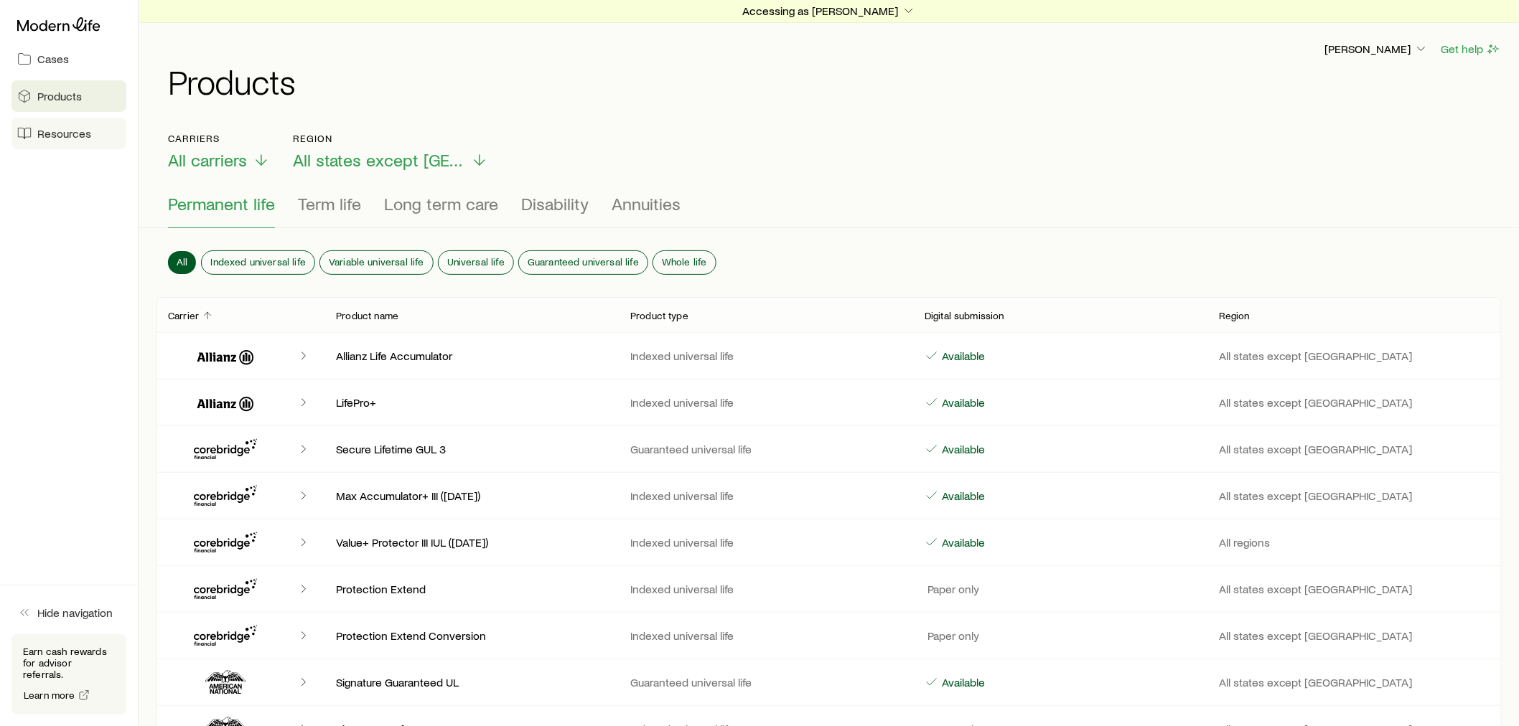
click at [88, 126] on link "Resources" at bounding box center [68, 134] width 115 height 32
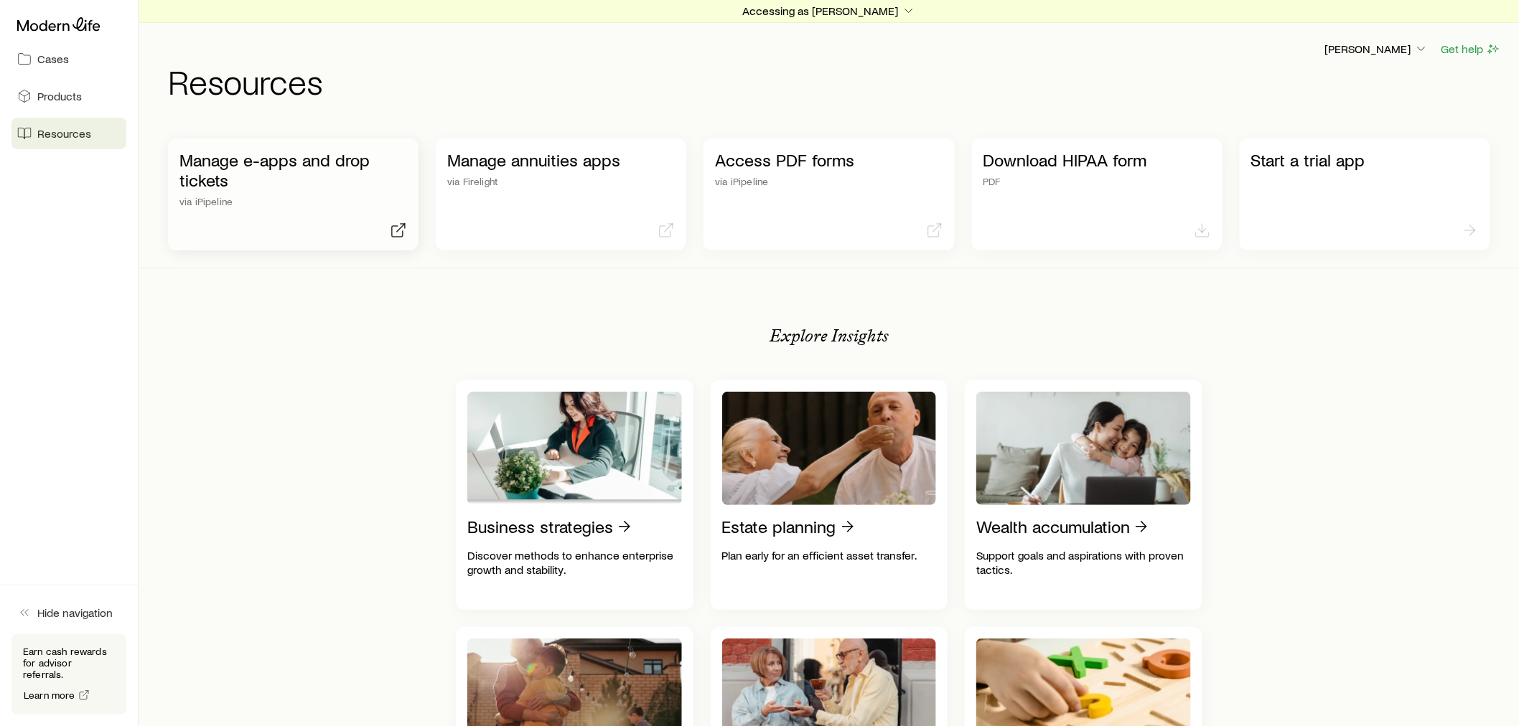
click at [275, 160] on p "Manage e-apps and drop tickets" at bounding box center [293, 170] width 228 height 40
click at [69, 32] on div at bounding box center [68, 24] width 115 height 26
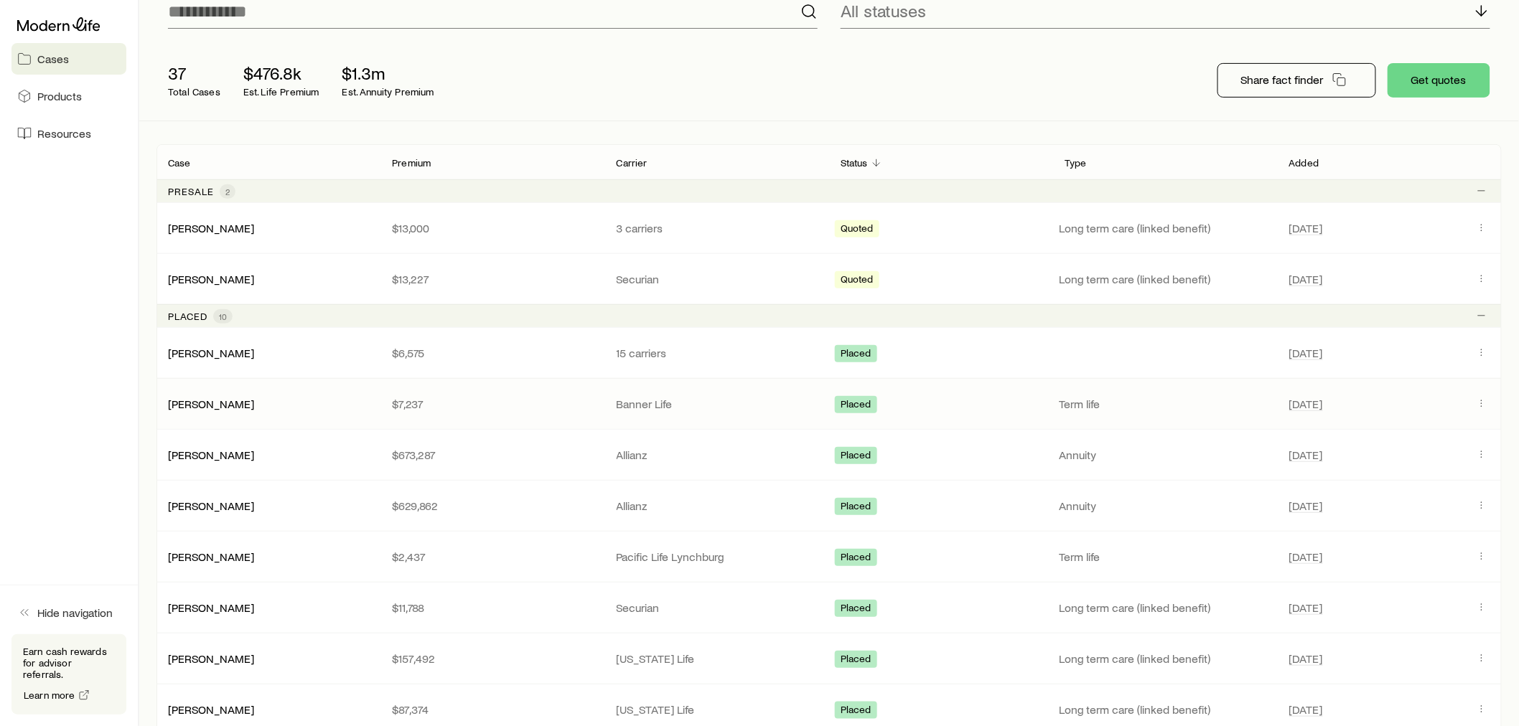
scroll to position [159, 0]
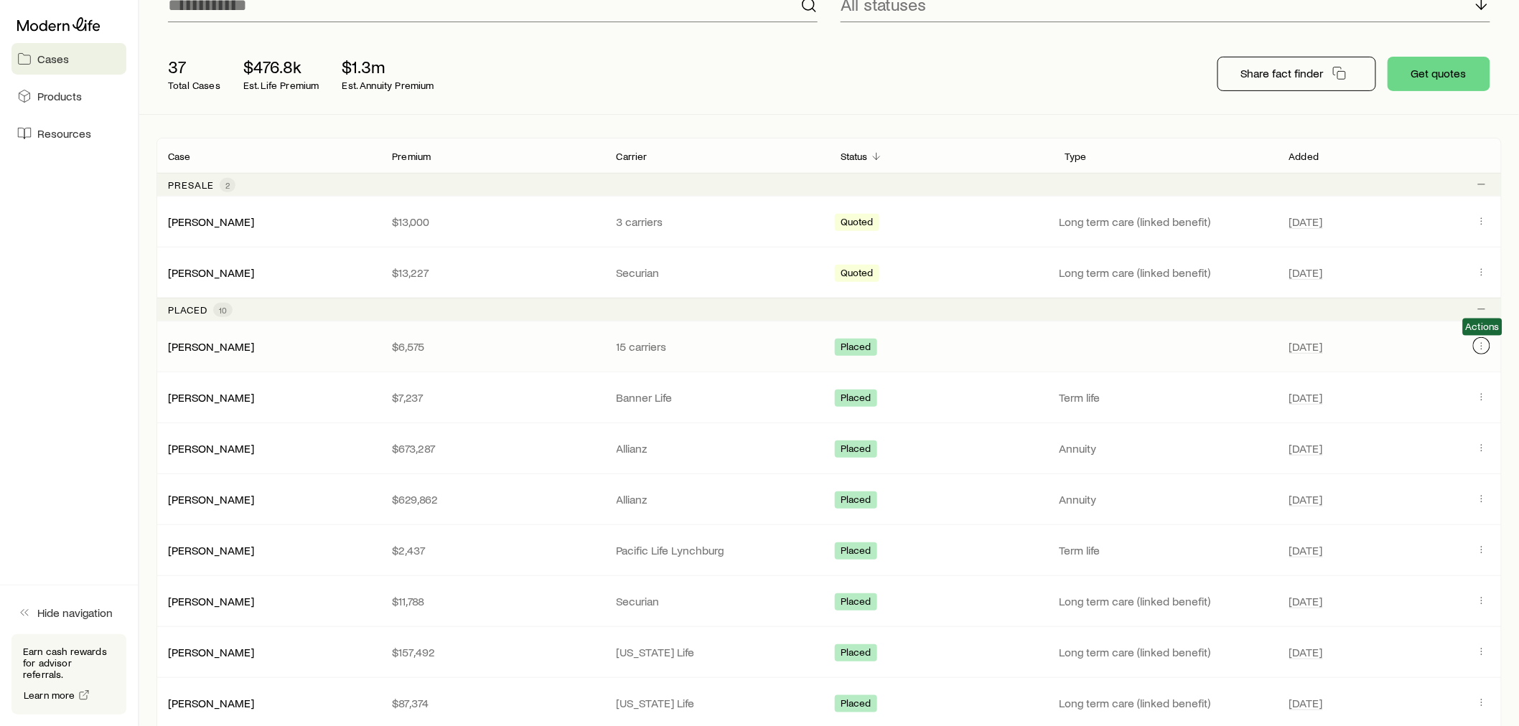
click at [1480, 342] on icon "Client cases" at bounding box center [1481, 345] width 11 height 11
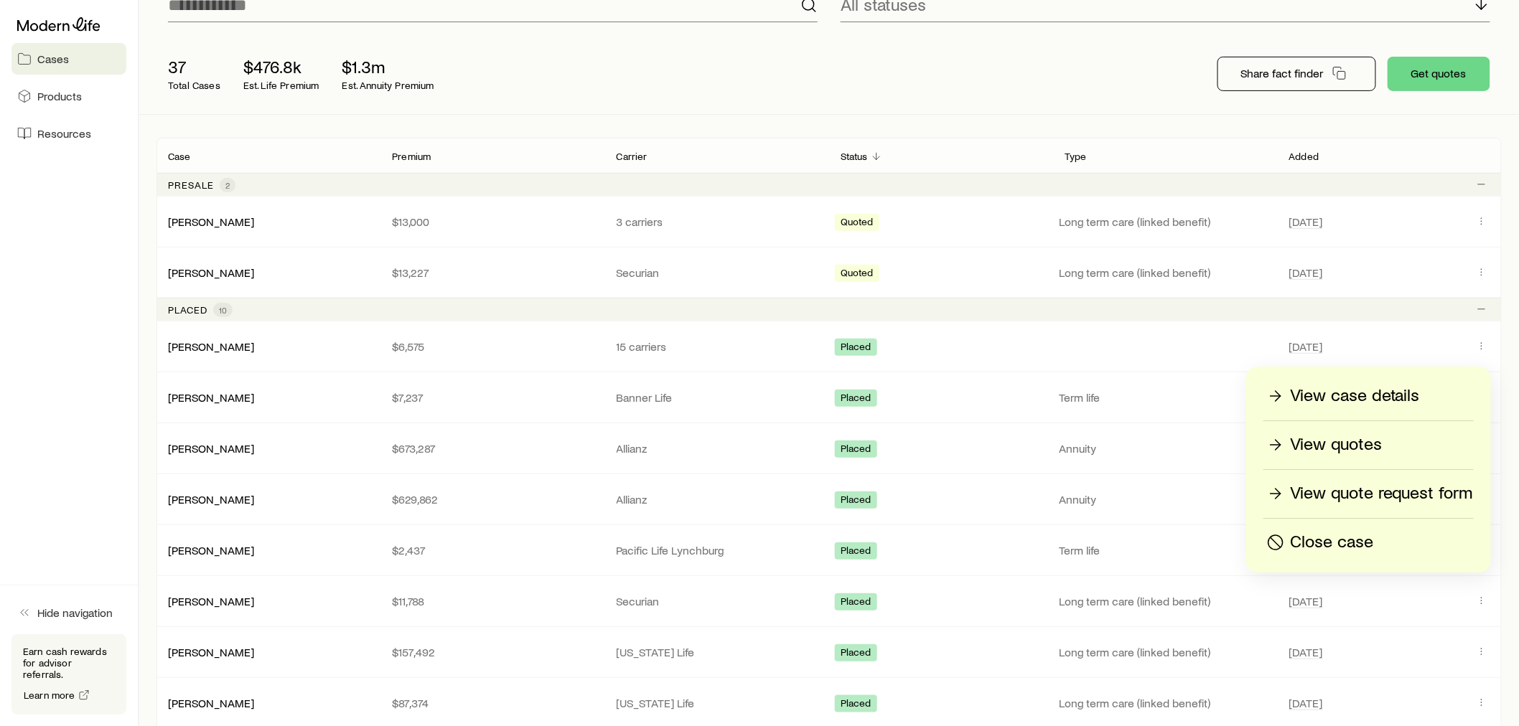
click at [1319, 398] on p "View case details" at bounding box center [1355, 396] width 130 height 23
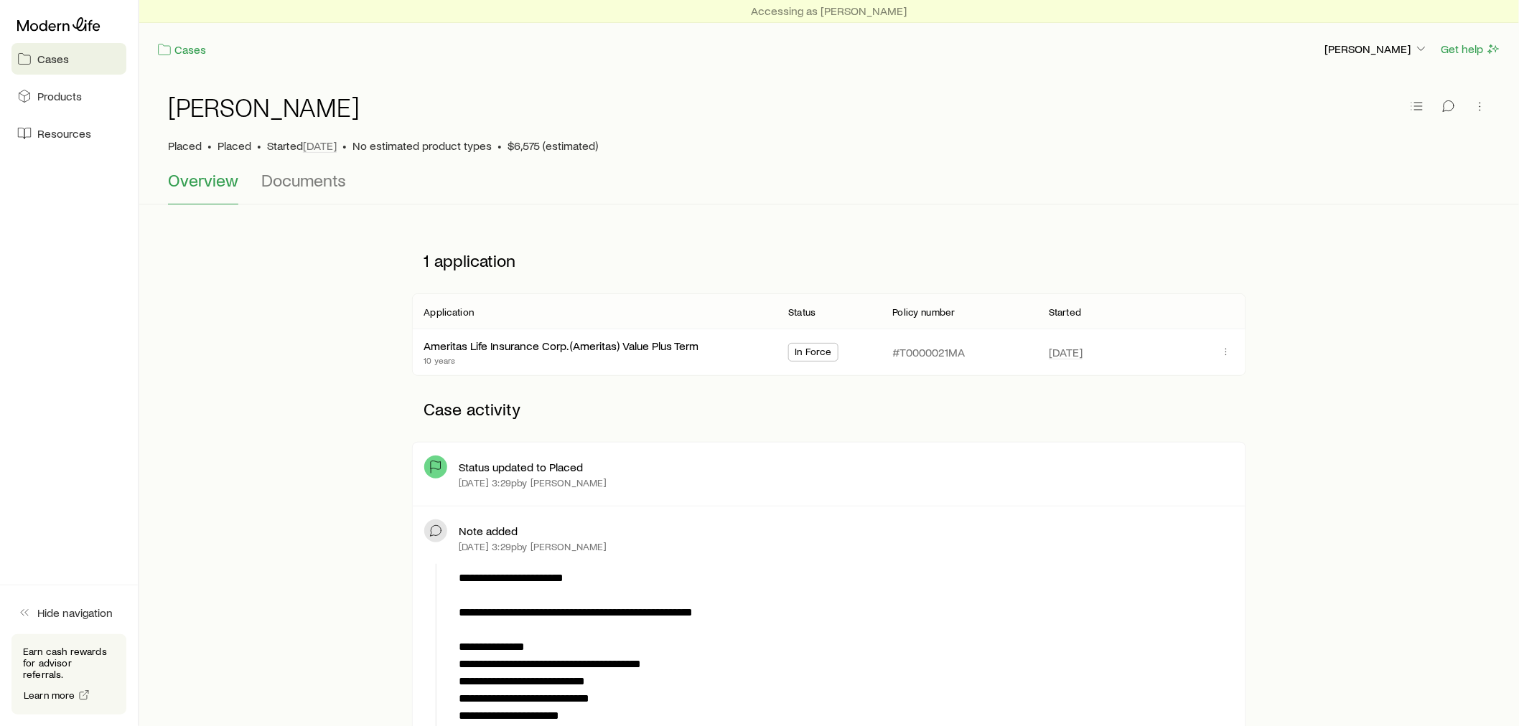
click at [508, 355] on p "10 years" at bounding box center [560, 360] width 275 height 11
click at [647, 341] on link "Ameritas Life Insurance Corp. (Ameritas) Value Plus Term" at bounding box center [561, 344] width 275 height 14
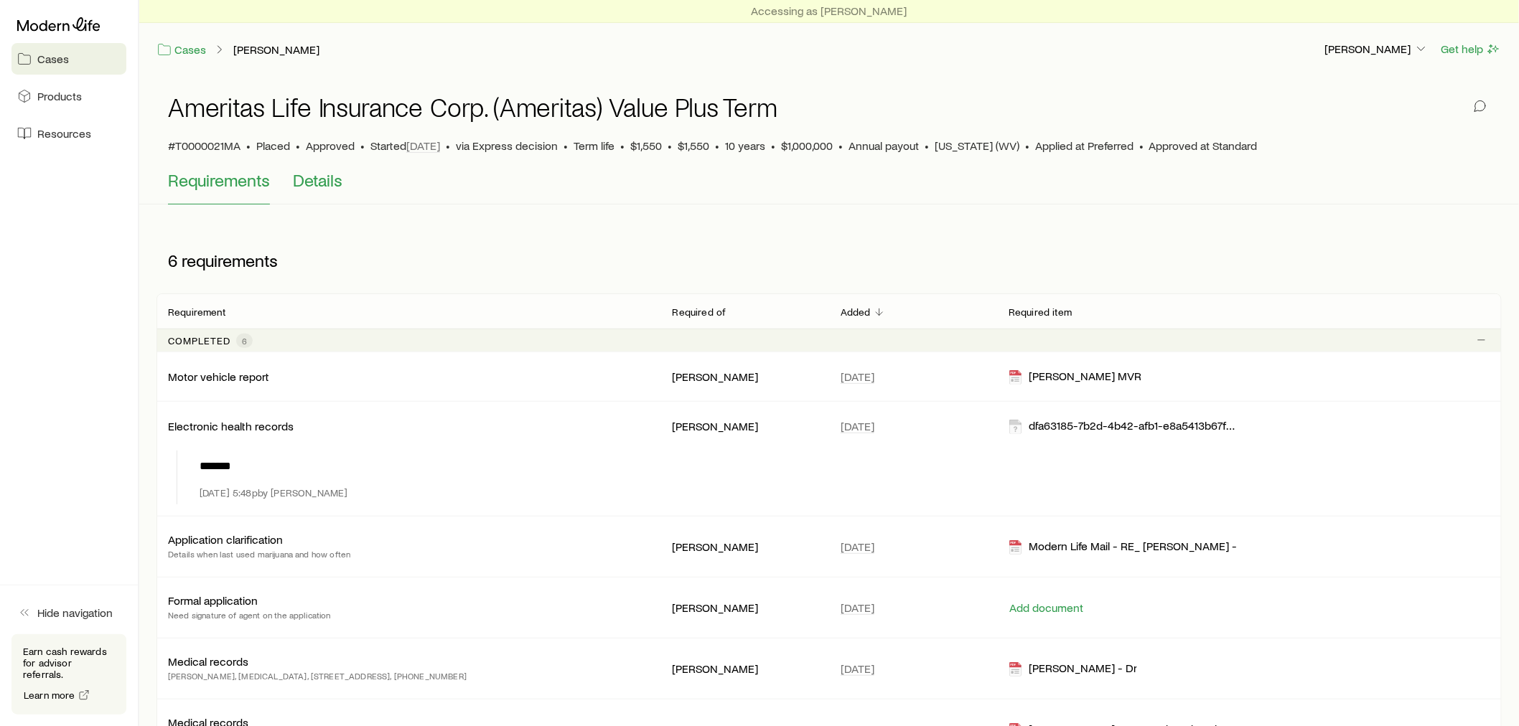
click at [321, 176] on span "Details" at bounding box center [318, 180] width 50 height 20
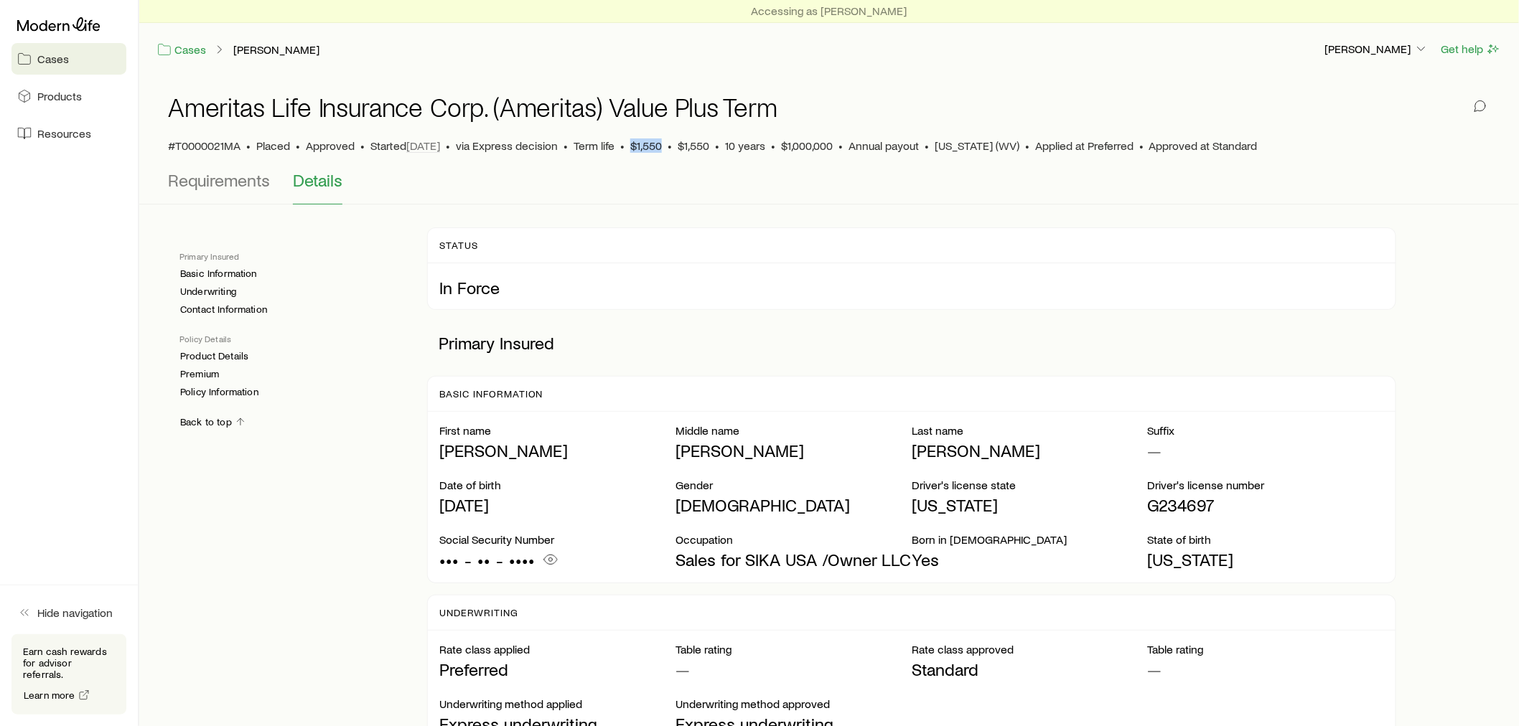
drag, startPoint x: 660, startPoint y: 145, endPoint x: 630, endPoint y: 151, distance: 31.4
click at [630, 151] on div "#T0000021MA • Placed • Approved • Started [DATE] • via Express decision • Term …" at bounding box center [829, 146] width 1322 height 14
copy span "$1,550"
